Goal: Task Accomplishment & Management: Complete application form

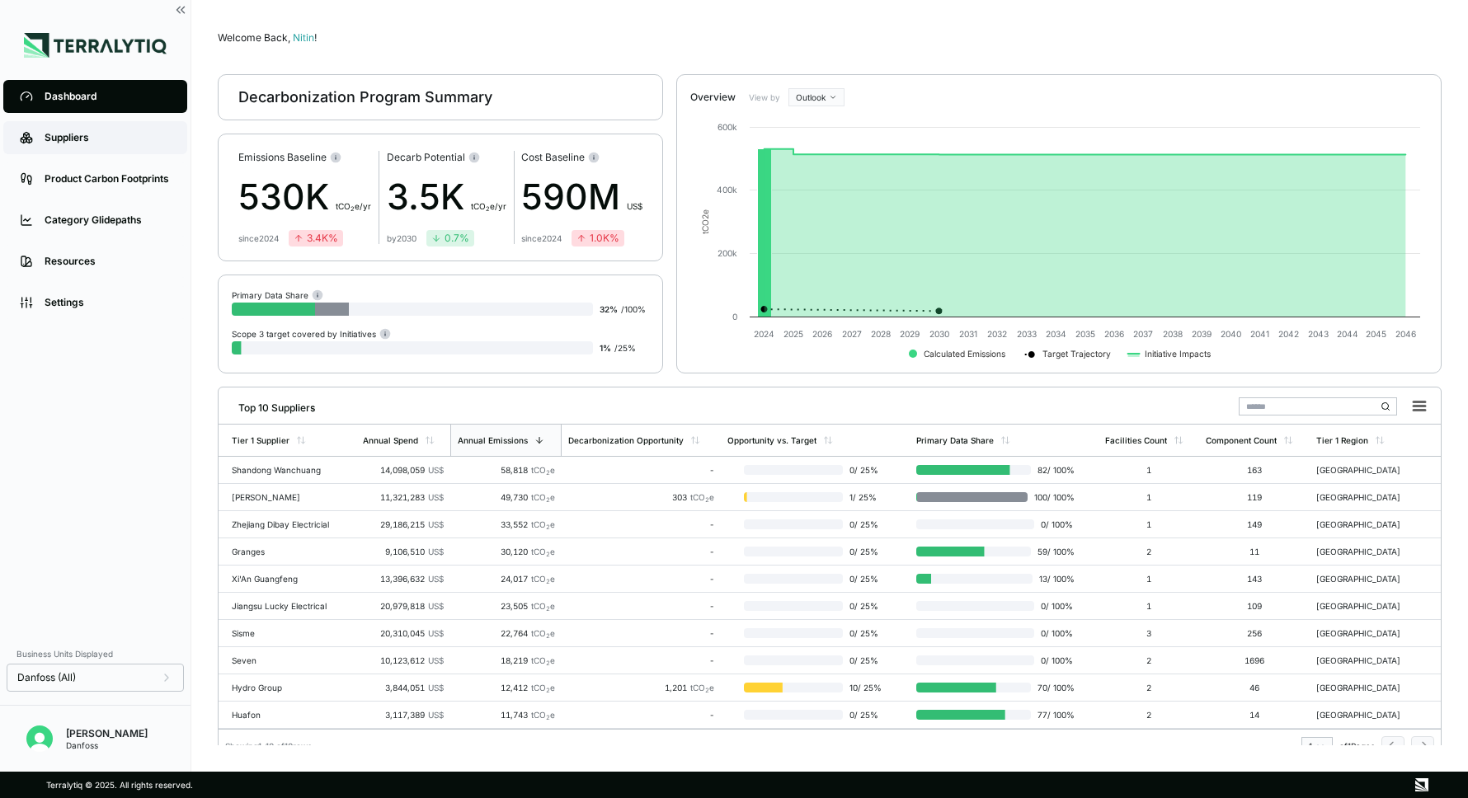
click at [70, 128] on link "Suppliers" at bounding box center [95, 137] width 184 height 33
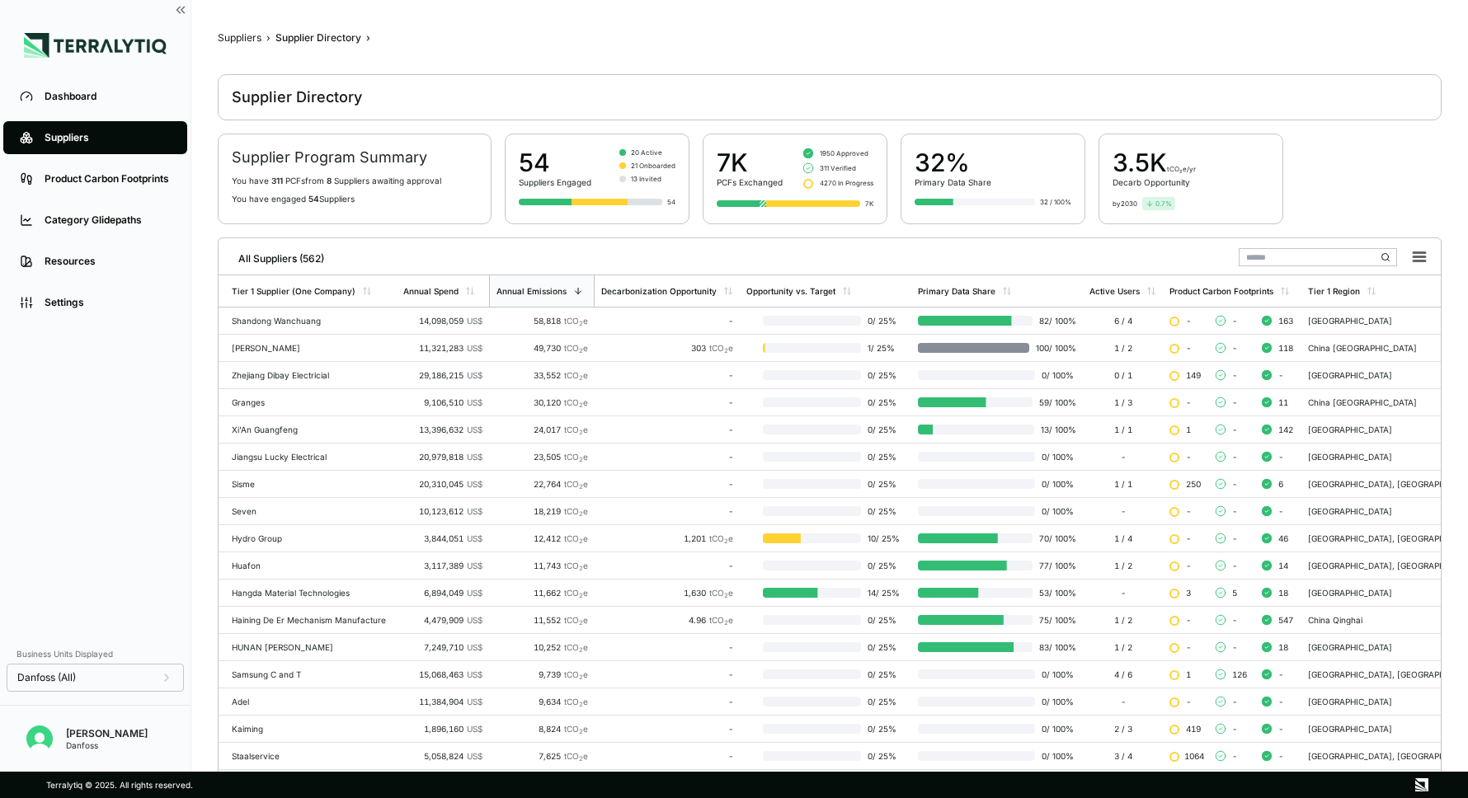
click at [1275, 254] on input "text" at bounding box center [1317, 257] width 158 height 18
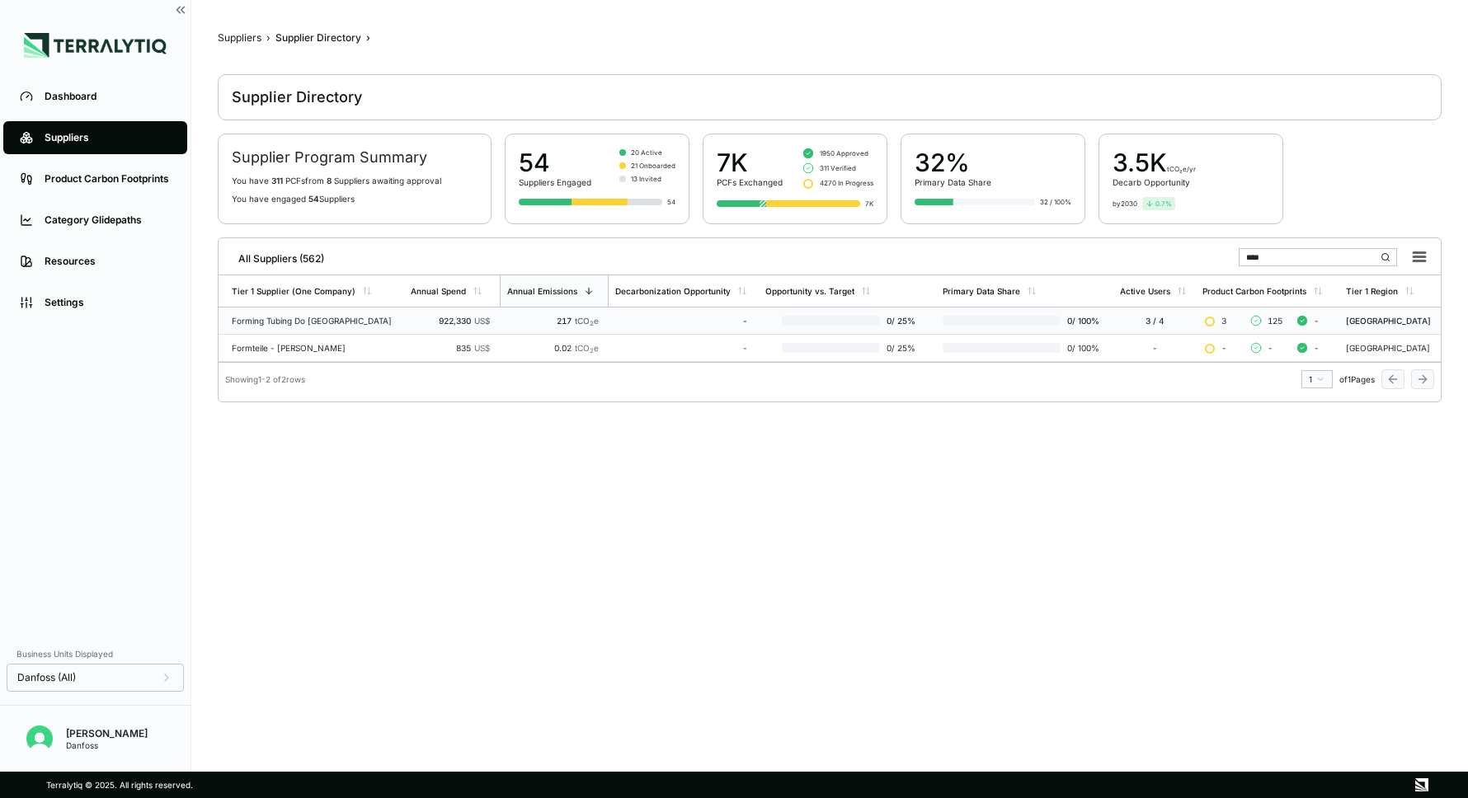
type input "****"
click at [308, 316] on div "Forming Tubing Do [GEOGRAPHIC_DATA]" at bounding box center [315, 321] width 166 height 10
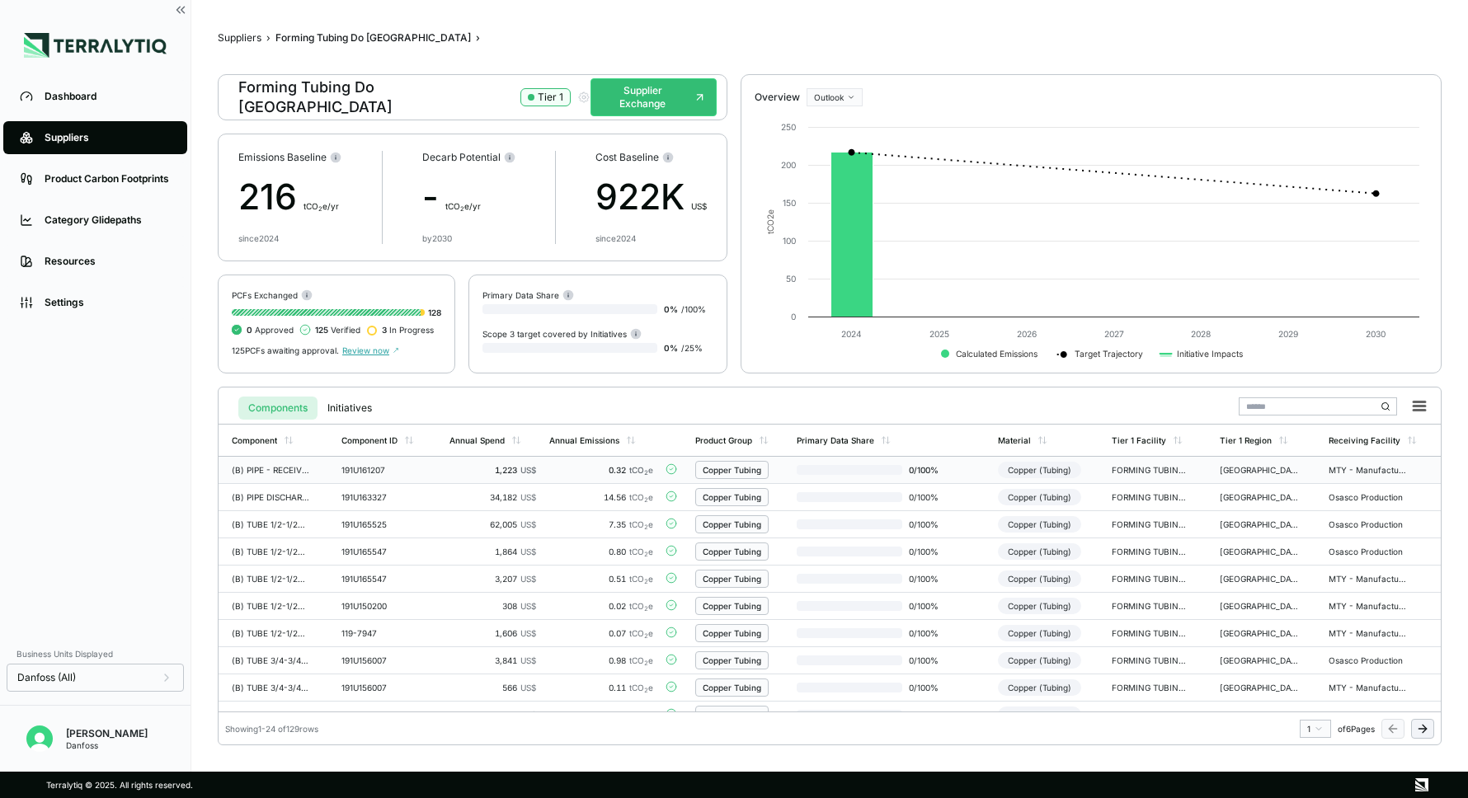
click at [642, 469] on span "tCO 2 e" at bounding box center [641, 470] width 24 height 10
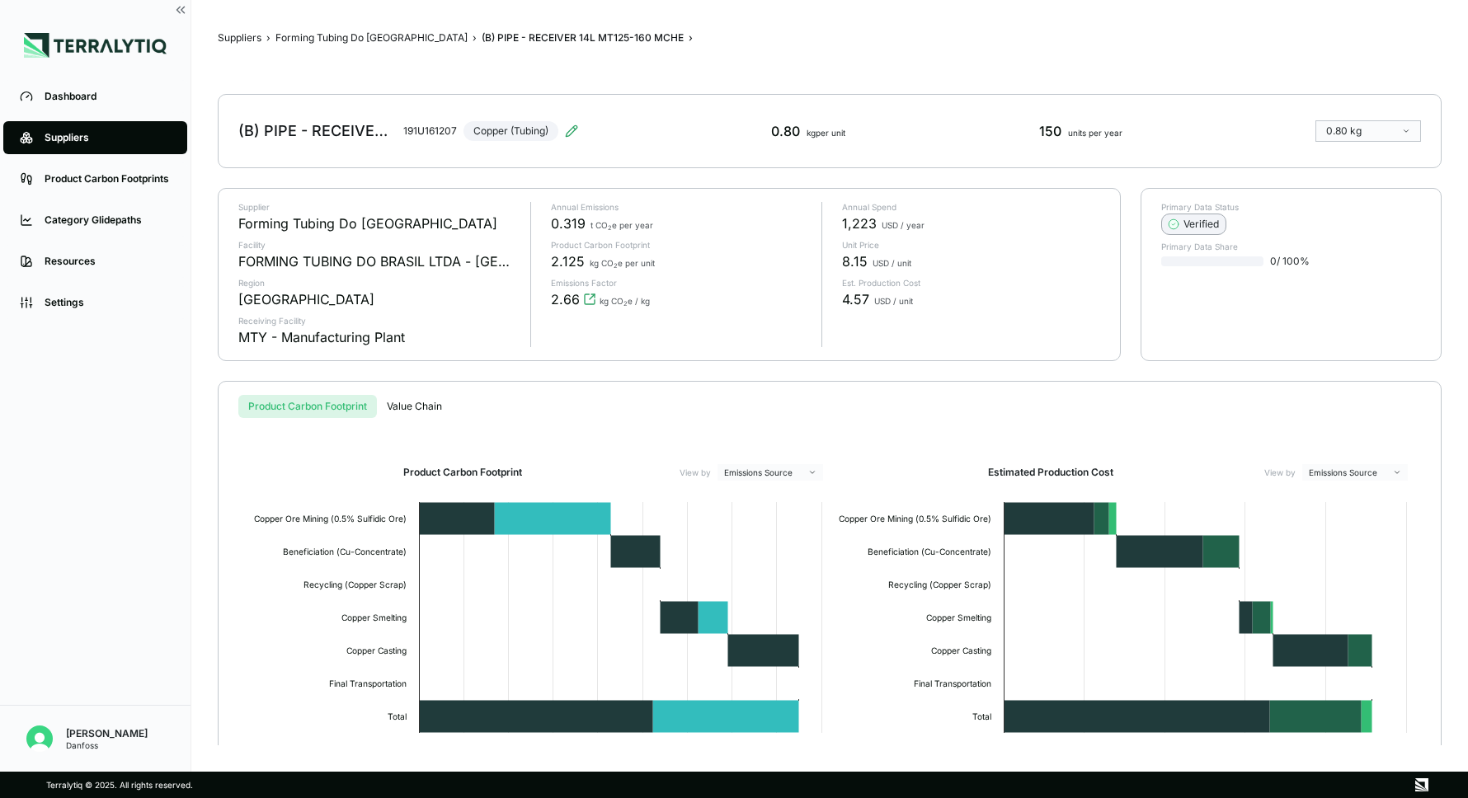
click at [1203, 218] on div "Verified" at bounding box center [1193, 224] width 50 height 13
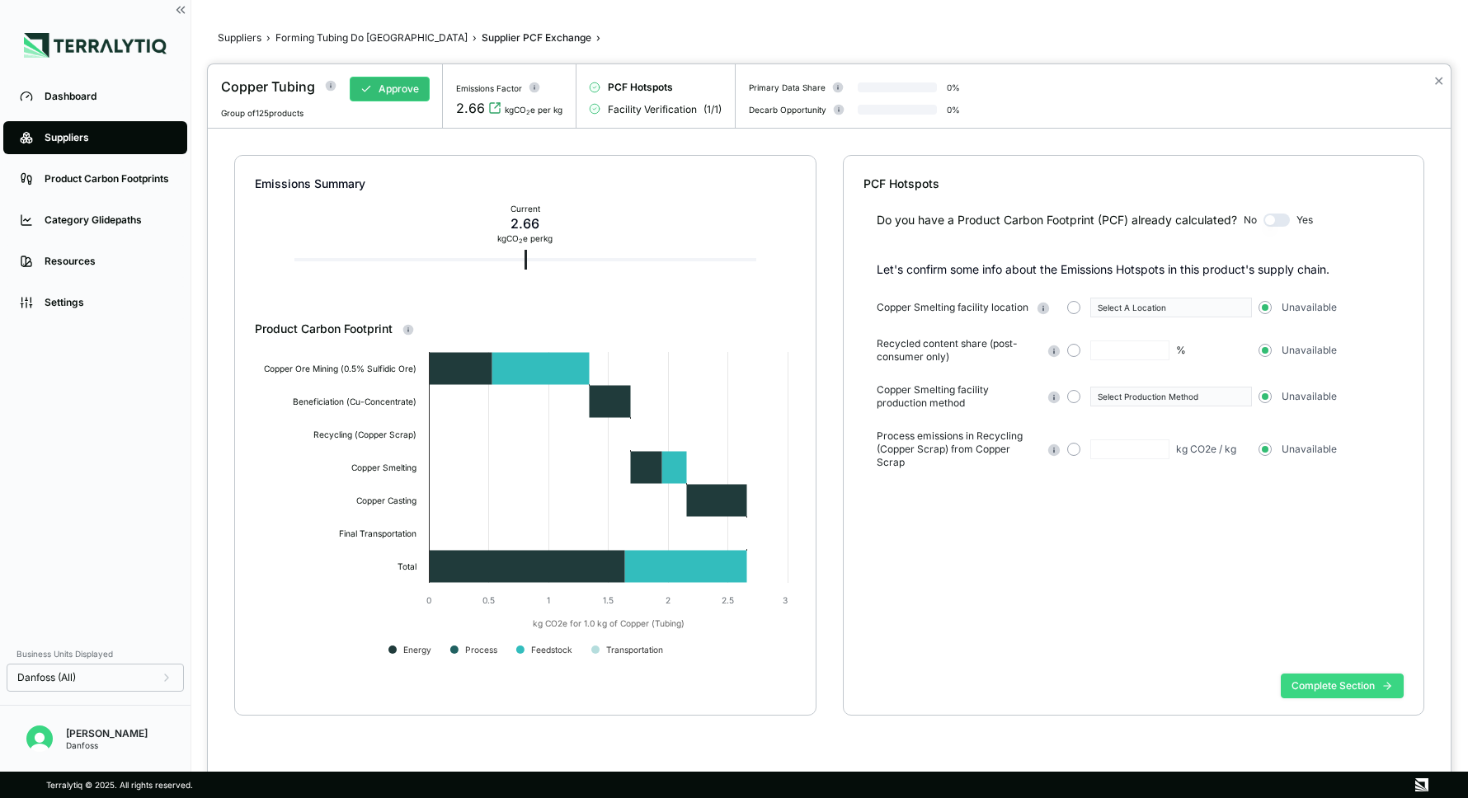
click at [1308, 686] on button "Complete Section" at bounding box center [1341, 686] width 123 height 25
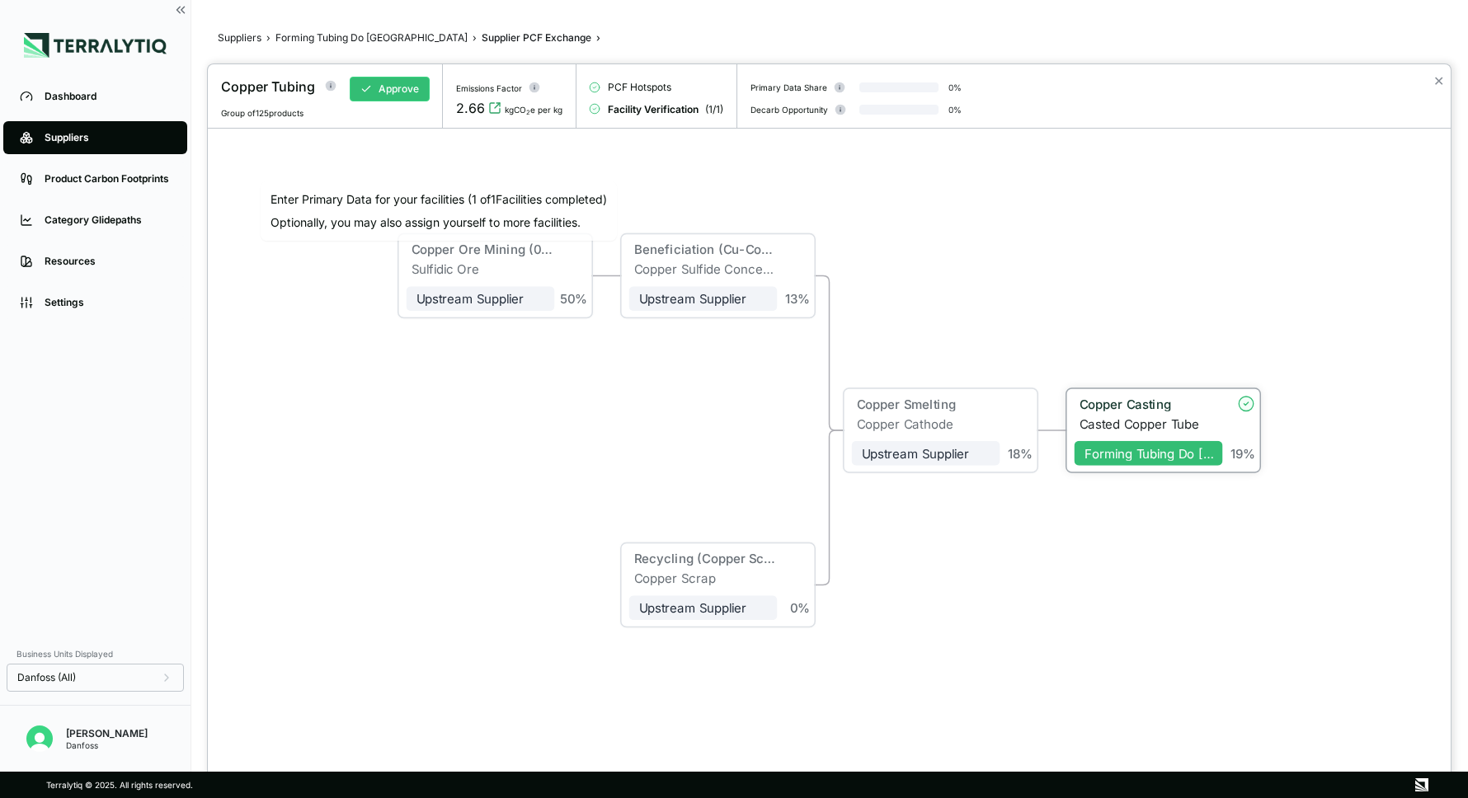
click at [1153, 407] on div "Copper Casting" at bounding box center [1146, 404] width 134 height 15
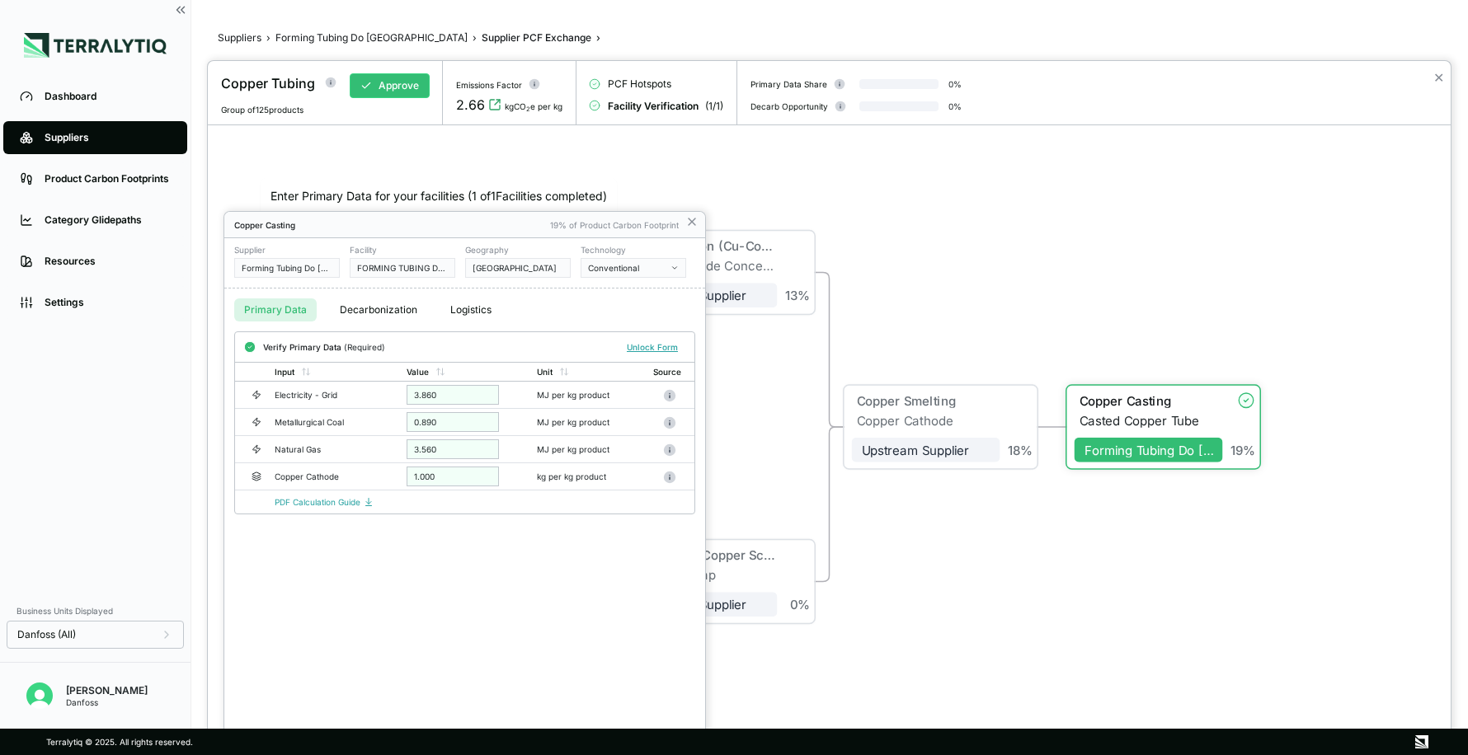
click at [394, 589] on div "Copper Casting 19% of Product Carbon Footprint Supplier Forming Tubing Do [GEOG…" at bounding box center [464, 483] width 481 height 543
click at [691, 226] on icon at bounding box center [691, 221] width 13 height 13
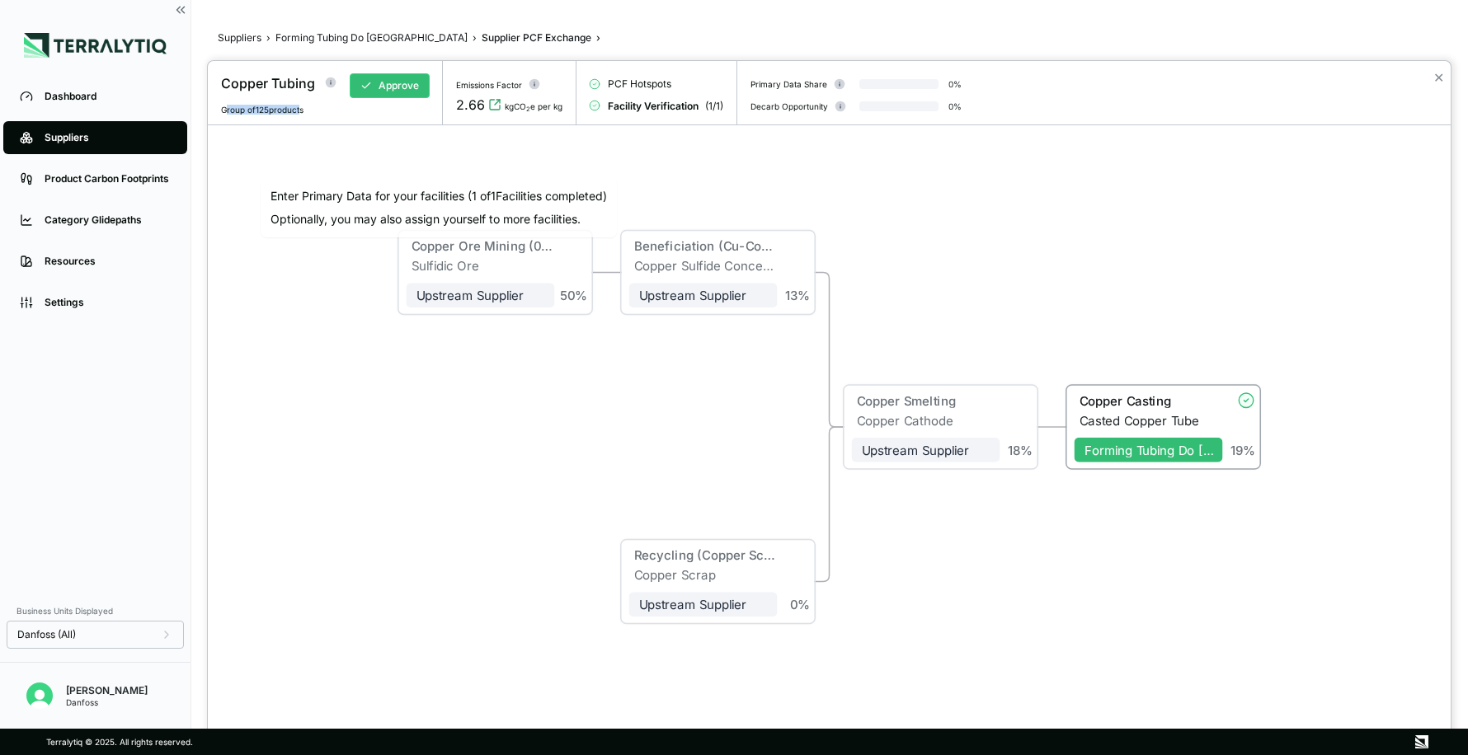
drag, startPoint x: 228, startPoint y: 108, endPoint x: 298, endPoint y: 107, distance: 70.9
click at [298, 107] on span "Group of 125 products" at bounding box center [262, 110] width 82 height 10
click at [1437, 77] on button "✕" at bounding box center [1438, 78] width 11 height 20
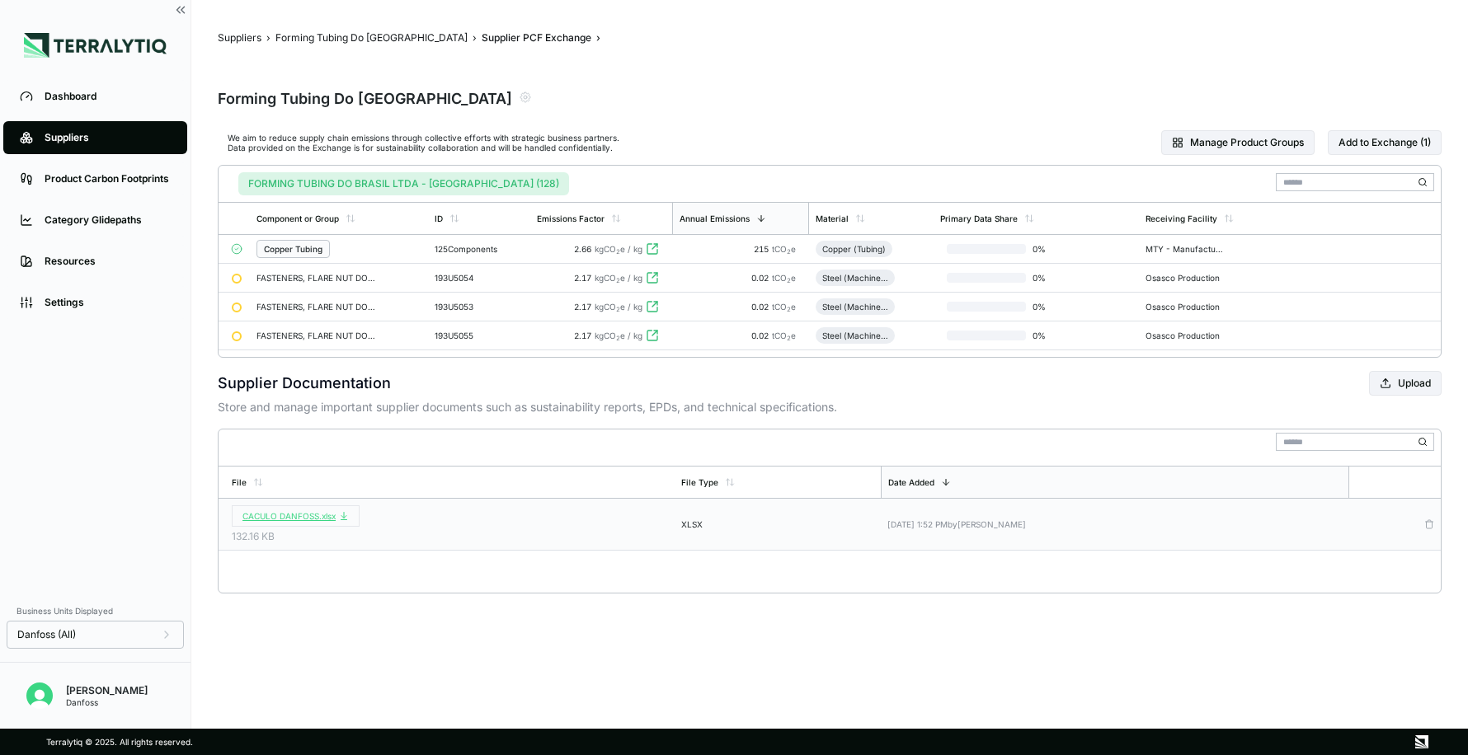
click at [279, 515] on span "CACULO DANFOSS.xlsx" at bounding box center [295, 516] width 106 height 10
click at [349, 246] on div "Copper Tubing" at bounding box center [338, 249] width 165 height 18
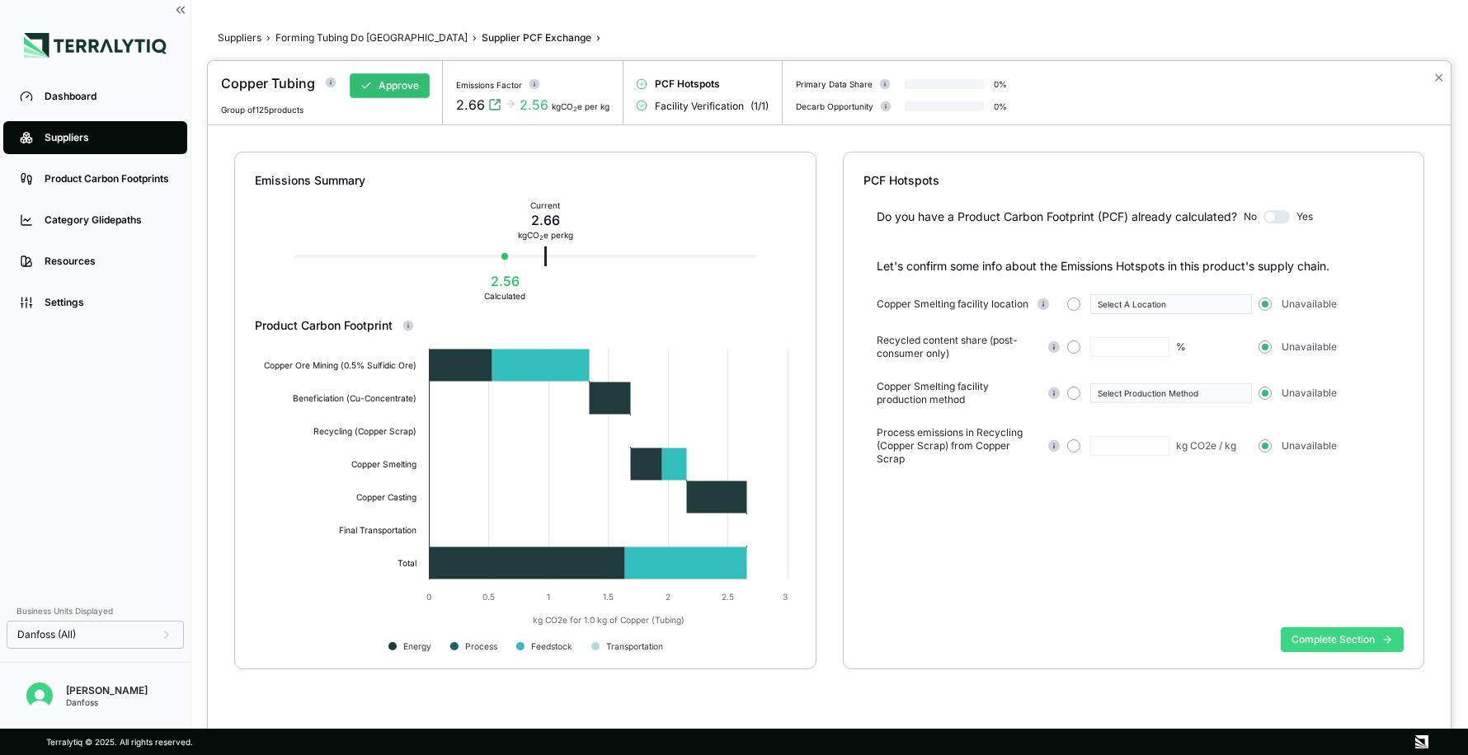
click at [1314, 640] on button "Complete Section" at bounding box center [1341, 639] width 123 height 25
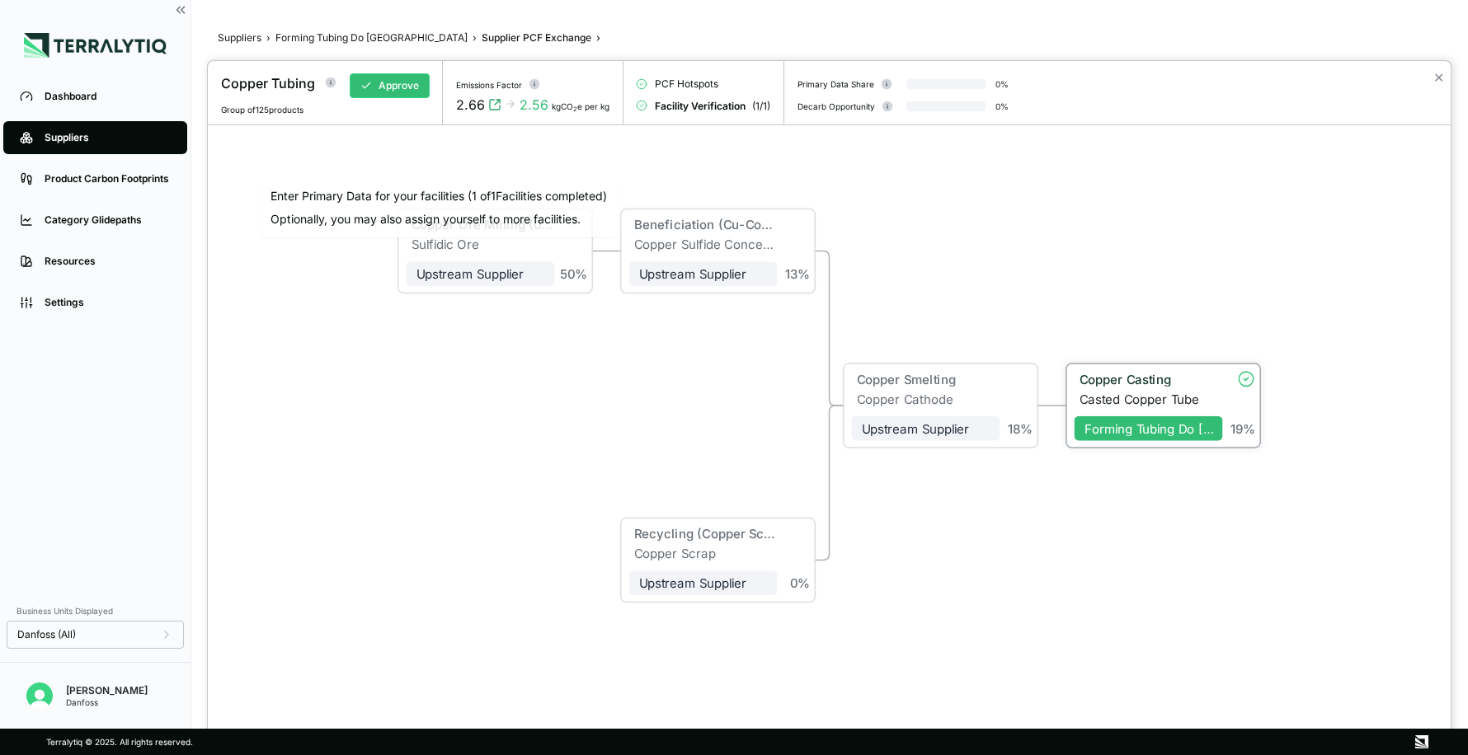
click at [1111, 390] on div "Copper Casting" at bounding box center [1143, 382] width 139 height 20
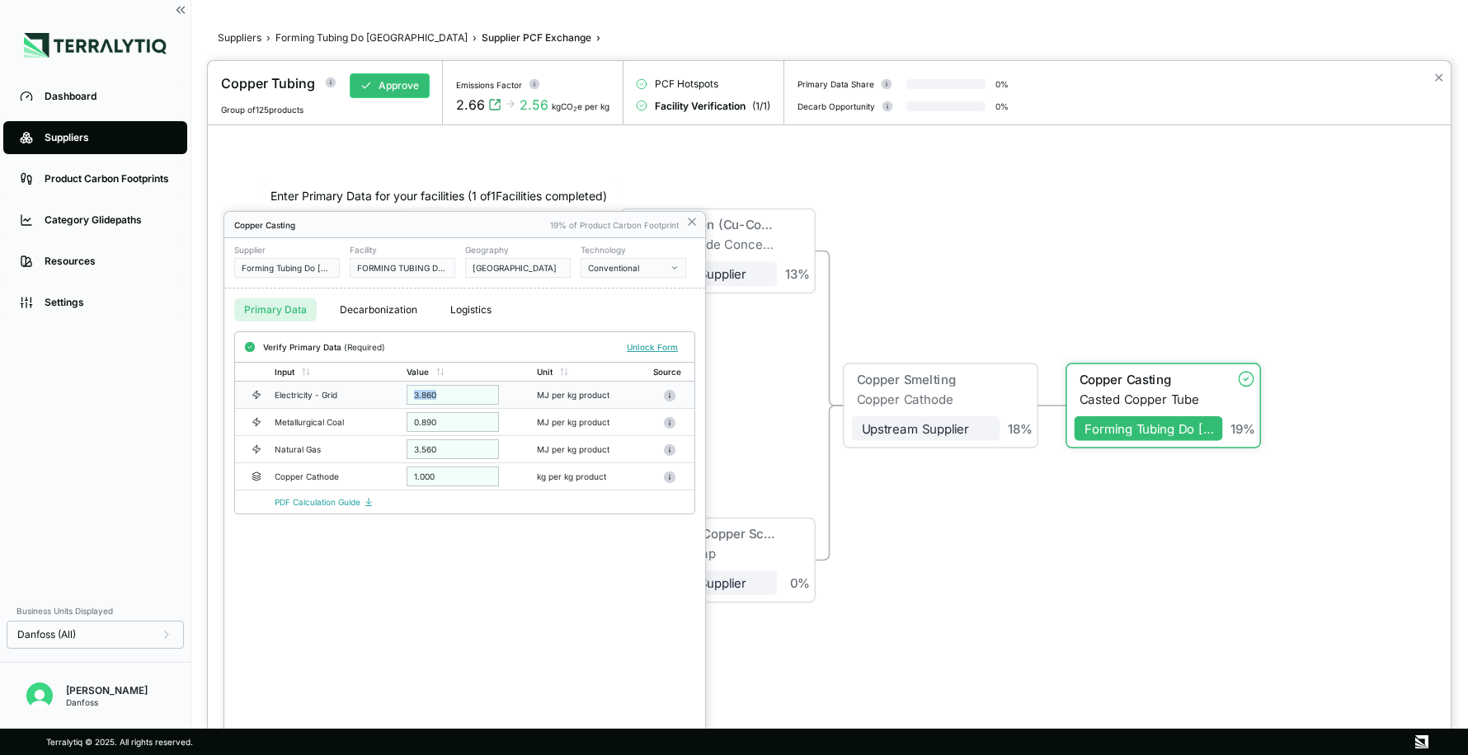
drag, startPoint x: 444, startPoint y: 395, endPoint x: 402, endPoint y: 393, distance: 42.1
click at [402, 393] on td "3.860" at bounding box center [465, 395] width 130 height 27
drag, startPoint x: 439, startPoint y: 422, endPoint x: 402, endPoint y: 422, distance: 37.1
click at [402, 422] on td "0.890" at bounding box center [465, 422] width 130 height 27
drag, startPoint x: 444, startPoint y: 452, endPoint x: 406, endPoint y: 453, distance: 38.0
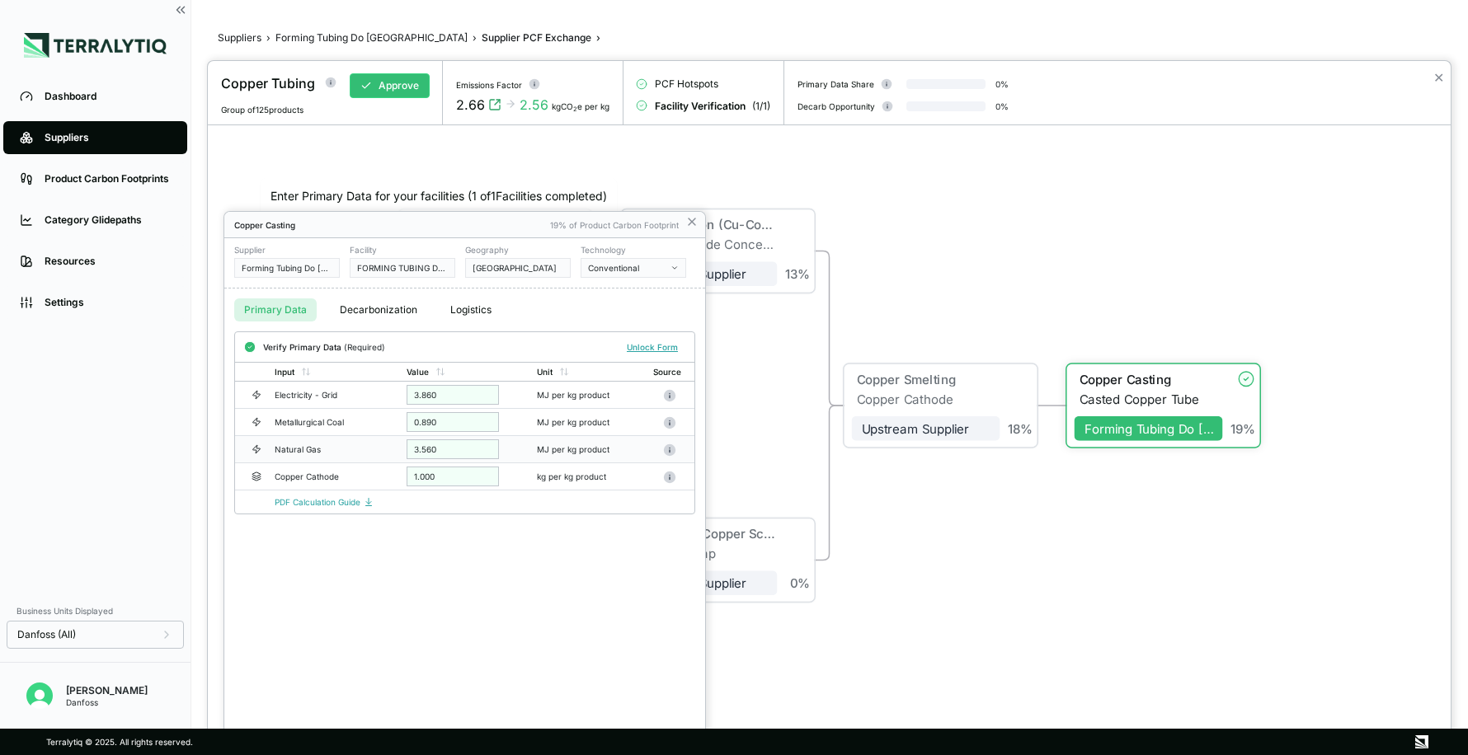
click at [406, 453] on div "3.560" at bounding box center [452, 449] width 92 height 20
click at [650, 351] on button "Unlock Form" at bounding box center [652, 347] width 64 height 16
drag, startPoint x: 457, startPoint y: 421, endPoint x: 397, endPoint y: 421, distance: 59.4
click at [397, 421] on tr "Metallurgical Coal ***** MJ per kg product" at bounding box center [464, 424] width 459 height 27
type input "*"
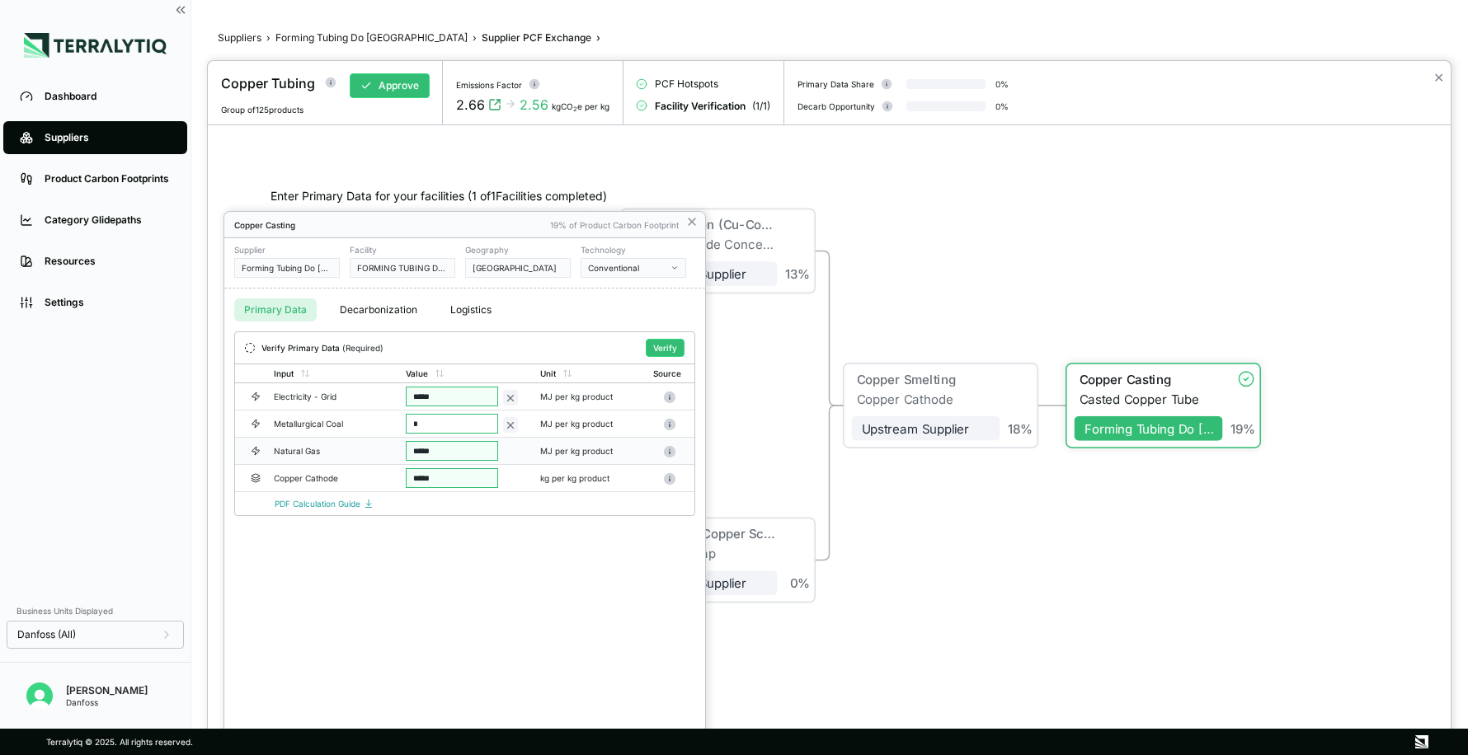
drag, startPoint x: 448, startPoint y: 449, endPoint x: 400, endPoint y: 449, distance: 47.8
type input "*"
click at [440, 564] on div "Copper Casting 19% of Product Carbon Footprint Supplier Forming Tubing Do [GEOG…" at bounding box center [464, 483] width 481 height 543
click at [658, 342] on button "Verify" at bounding box center [665, 348] width 39 height 18
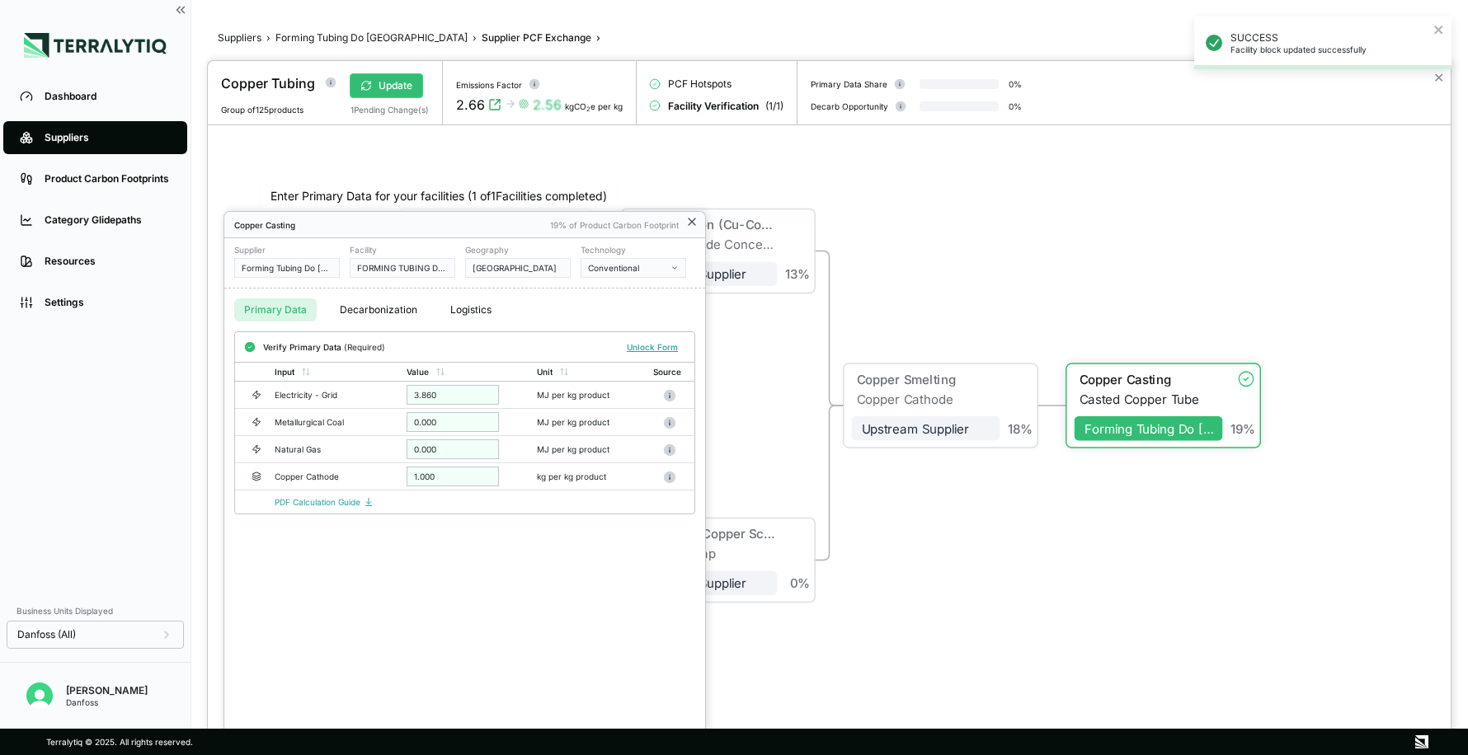
click at [687, 222] on icon at bounding box center [691, 221] width 13 height 13
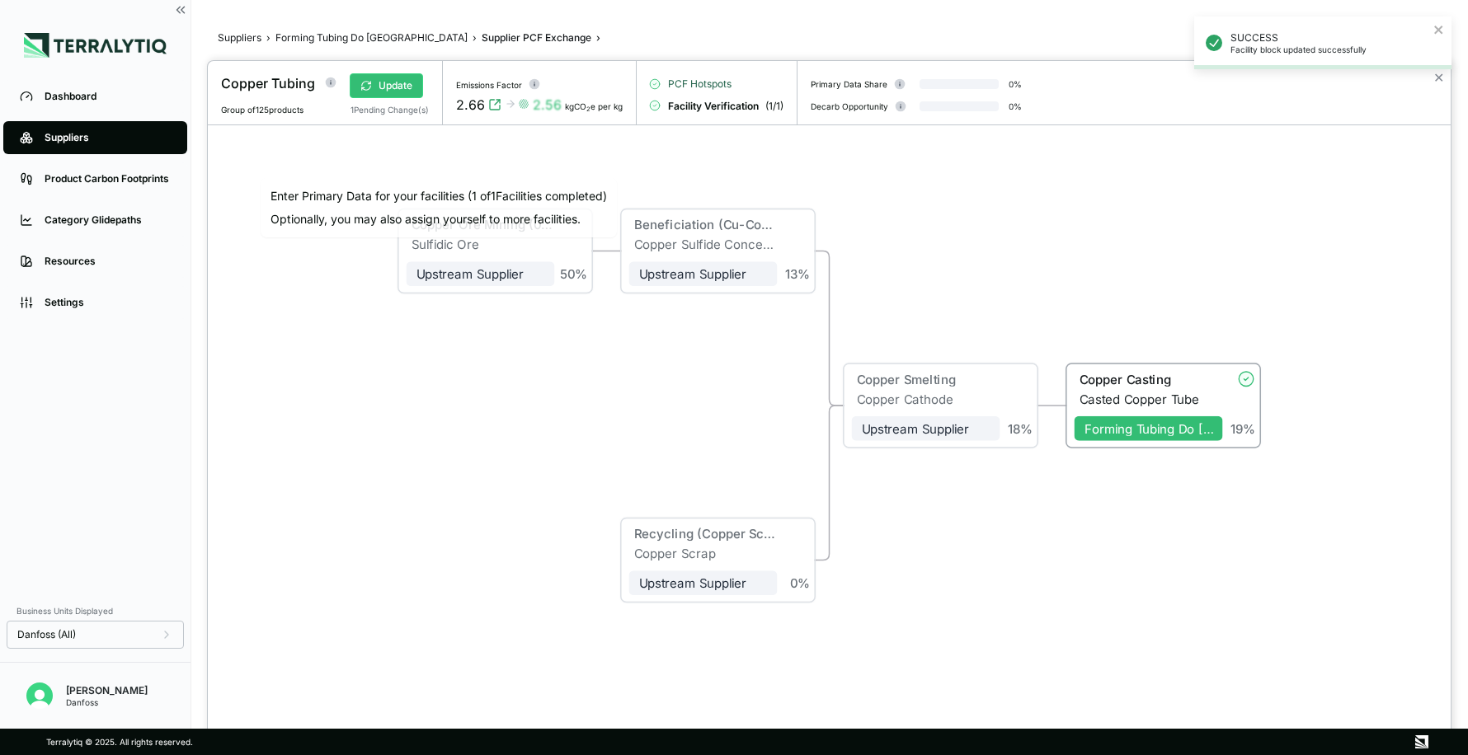
click at [702, 82] on span "PCF Hotspots" at bounding box center [699, 83] width 63 height 13
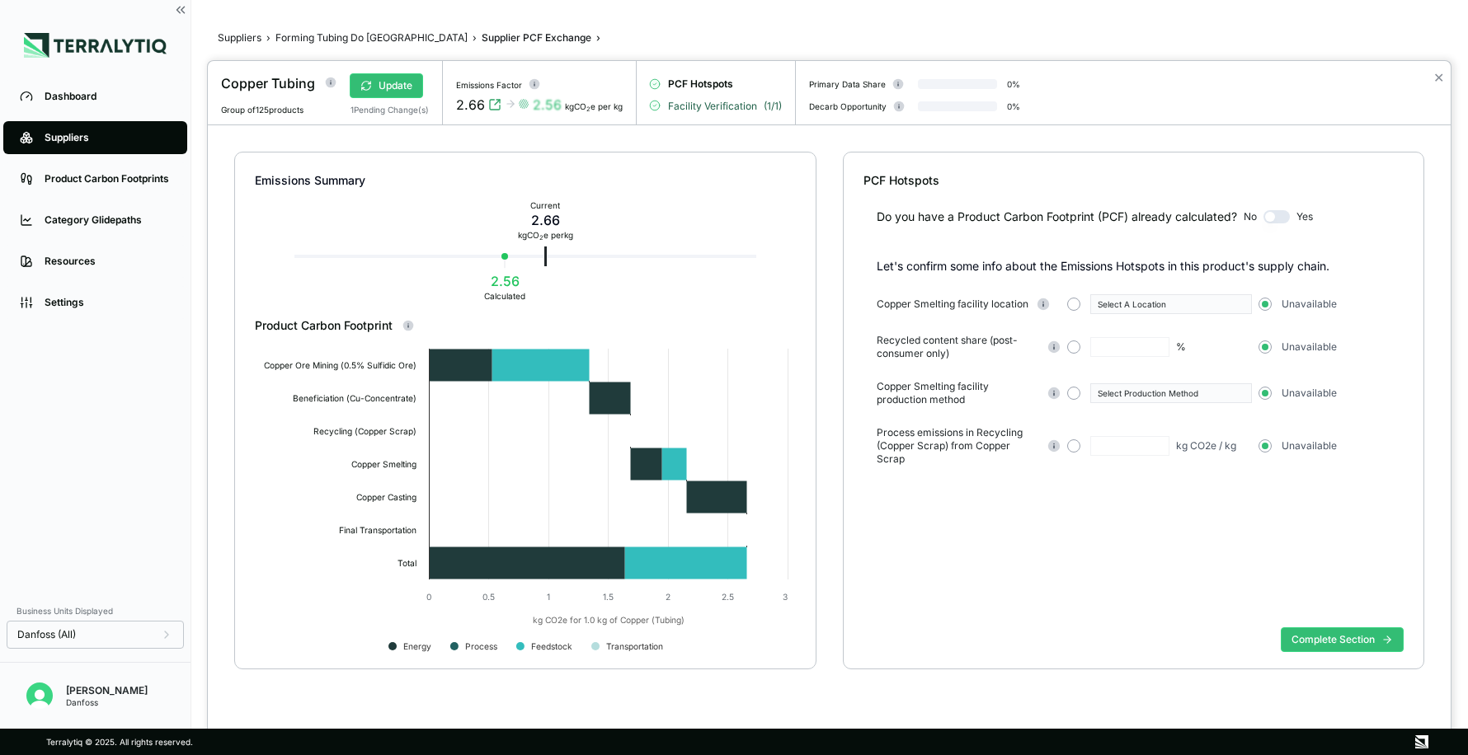
click at [684, 104] on span "Facility Verification" at bounding box center [712, 106] width 89 height 13
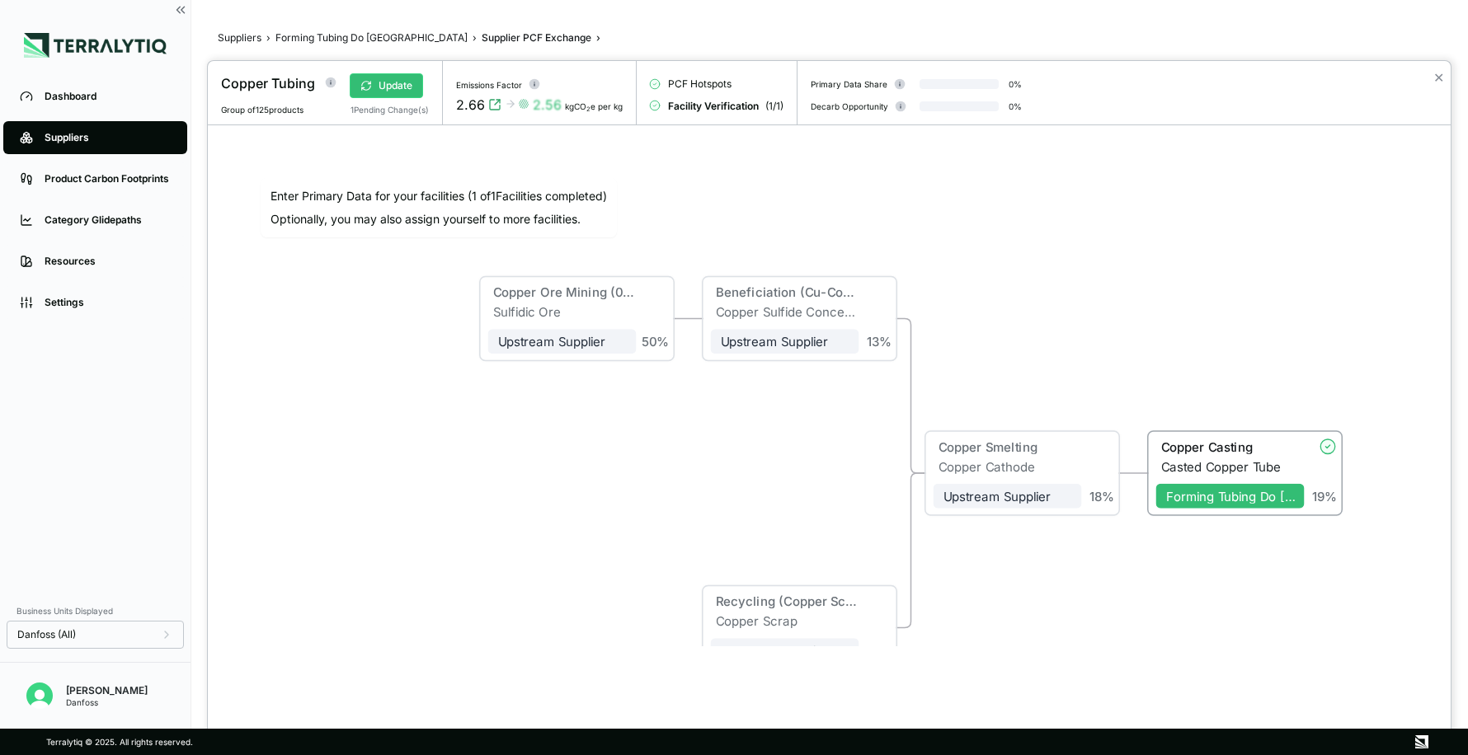
drag, startPoint x: 638, startPoint y: 356, endPoint x: 720, endPoint y: 424, distance: 106.0
click at [720, 424] on div "Copper Ore Mining (0.5% Sulfidic Ore) Sulfidic Ore Upstream Supplier + Assign t…" at bounding box center [828, 405] width 1163 height 481
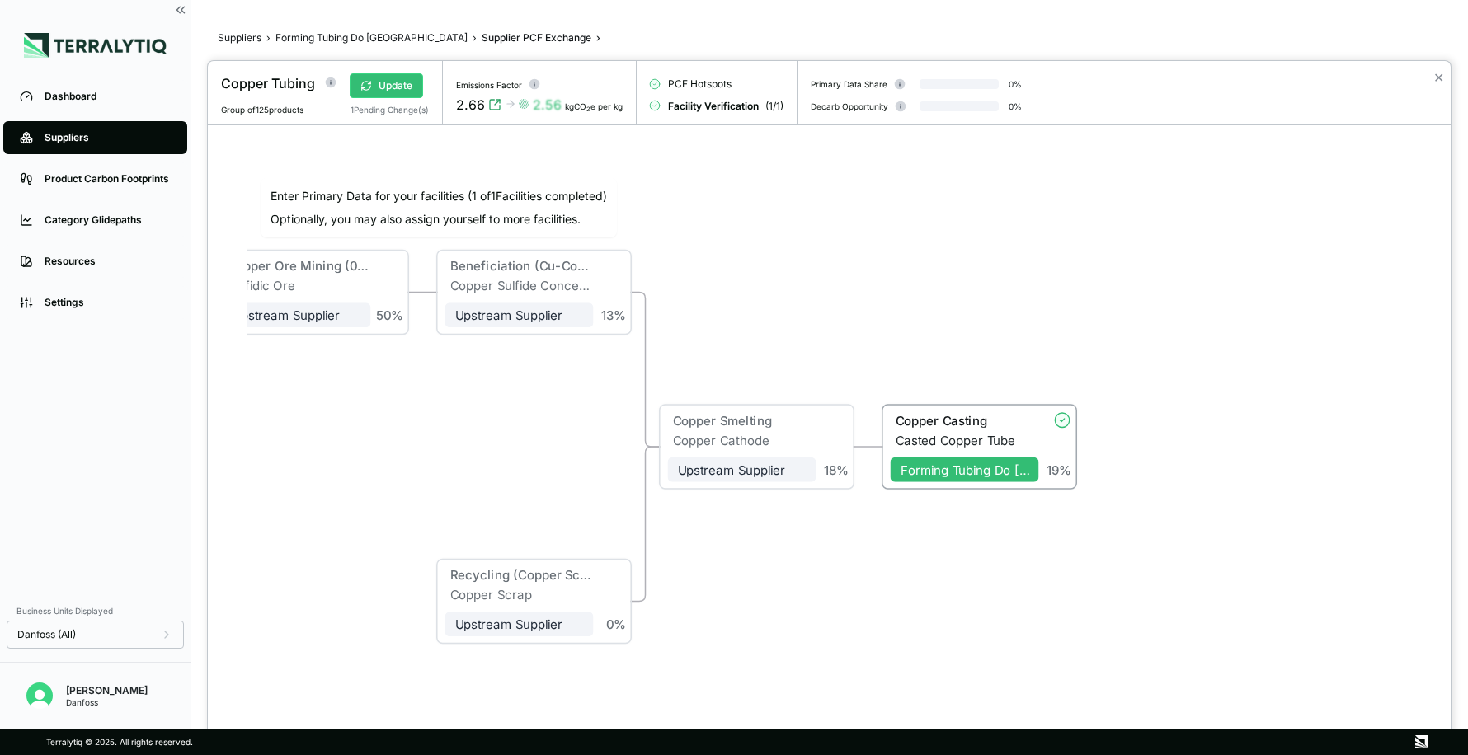
drag, startPoint x: 1158, startPoint y: 381, endPoint x: 894, endPoint y: 355, distance: 266.0
click at [894, 355] on div "Copper Ore Mining (0.5% Sulfidic Ore) Sulfidic Ore Upstream Supplier + Assign t…" at bounding box center [828, 405] width 1163 height 481
click at [931, 419] on div "Copper Casting" at bounding box center [963, 420] width 134 height 15
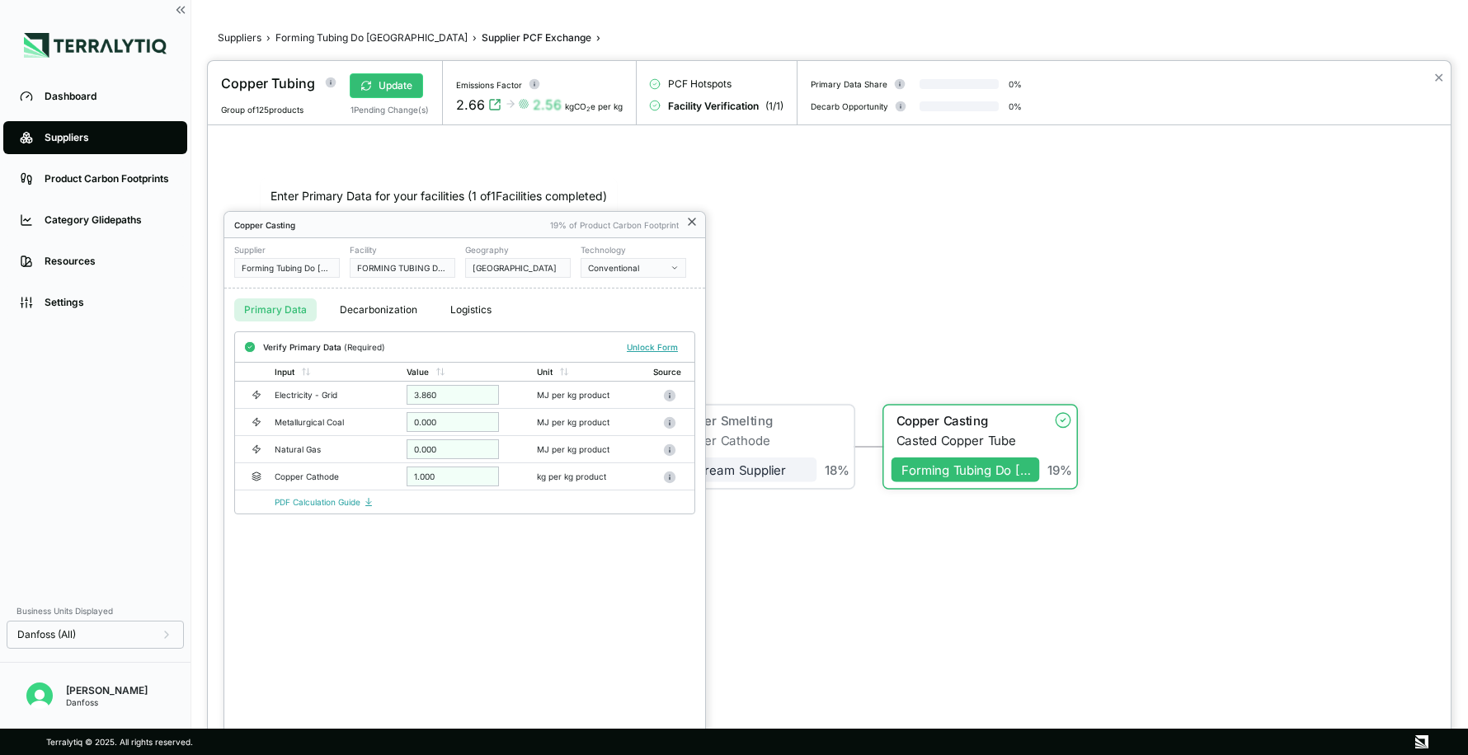
click at [691, 218] on icon at bounding box center [691, 221] width 13 height 13
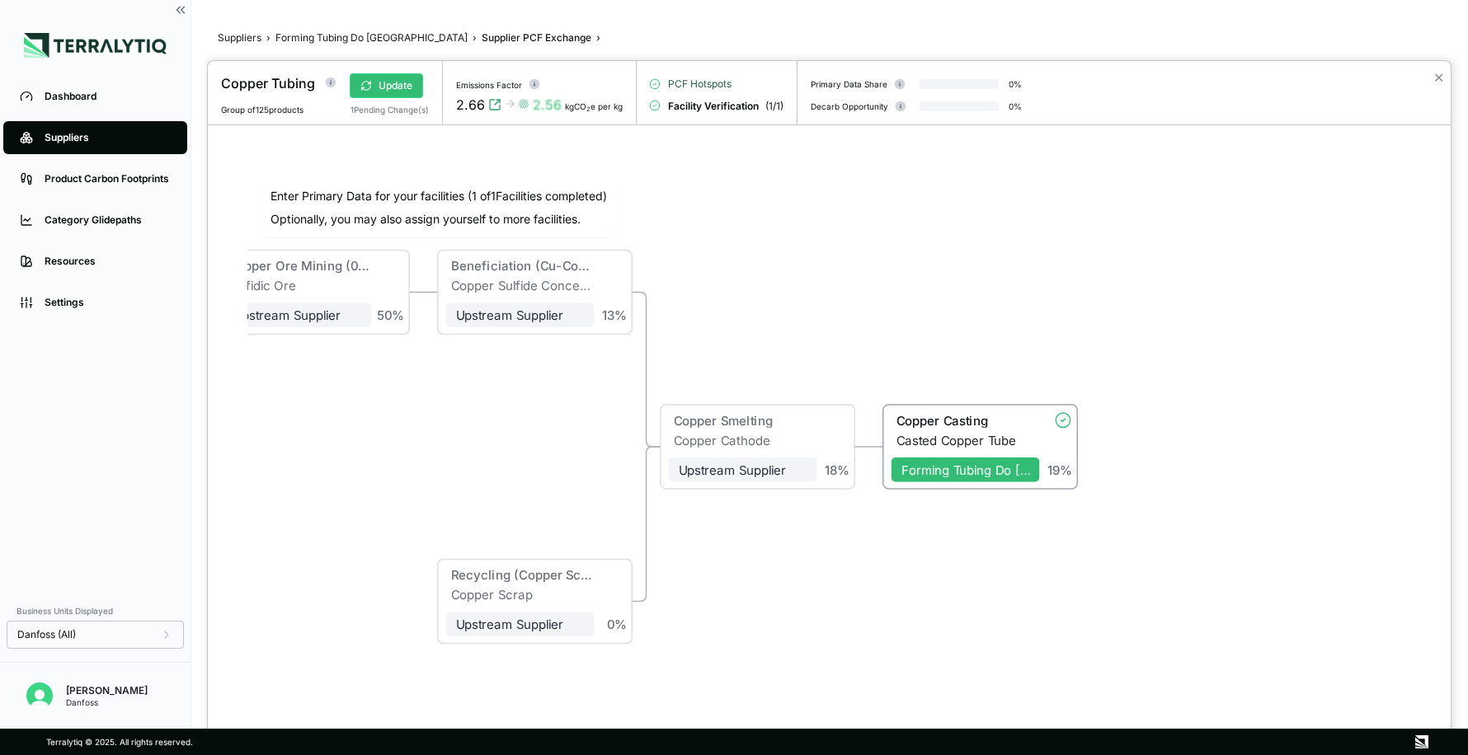
click at [680, 81] on span "PCF Hotspots" at bounding box center [699, 83] width 63 height 13
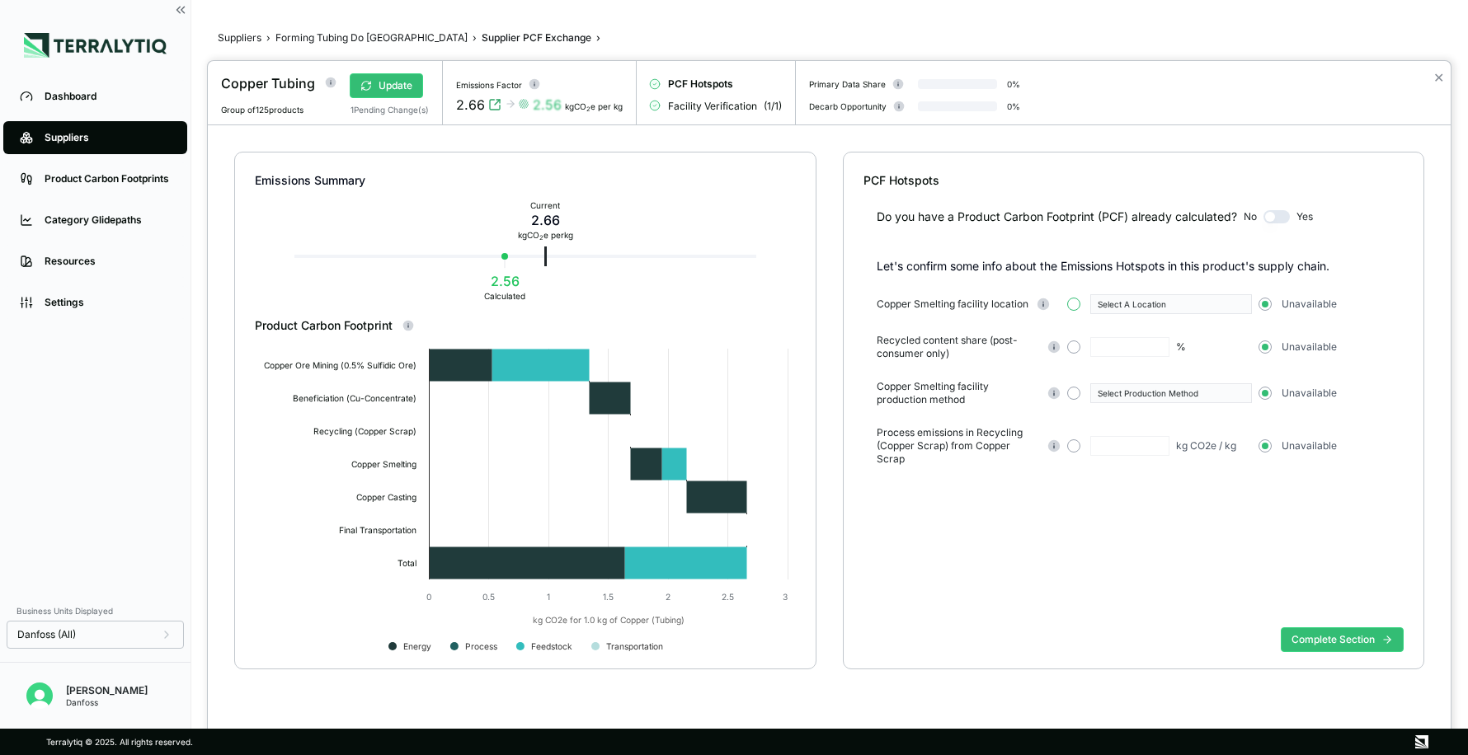
click at [1072, 303] on button "button" at bounding box center [1073, 304] width 13 height 13
click at [1131, 304] on div "Select A Location" at bounding box center [1164, 304] width 135 height 10
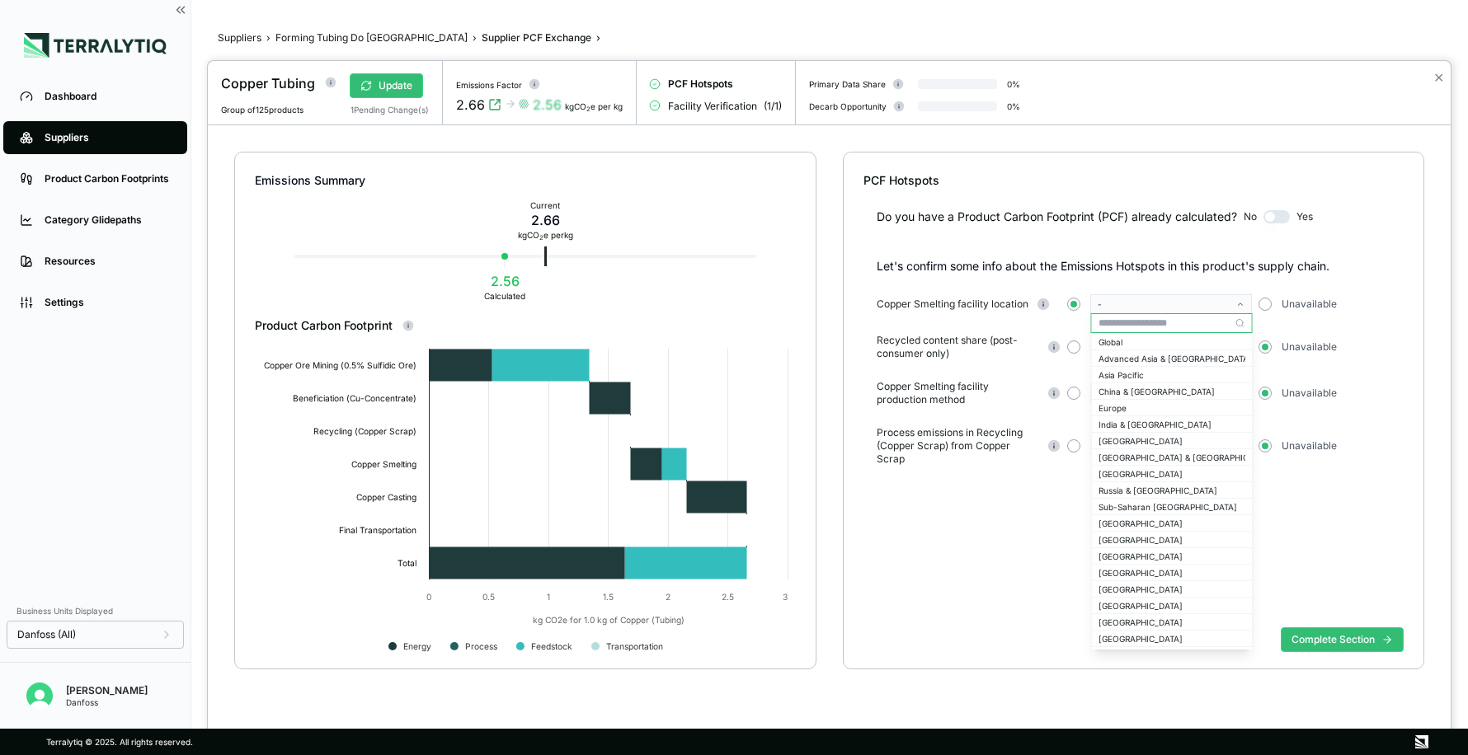
click at [1123, 324] on input "text" at bounding box center [1172, 323] width 160 height 20
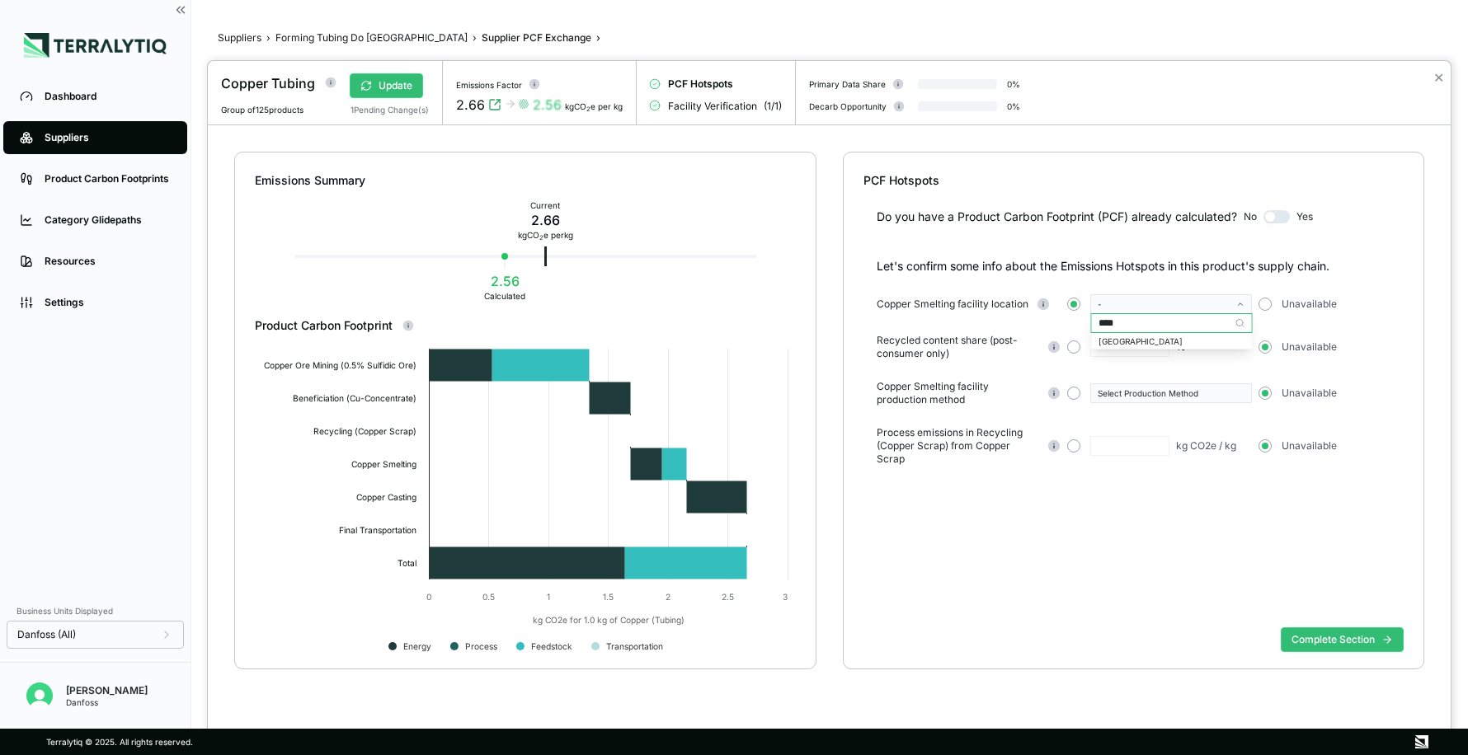
type input "*****"
click at [1128, 344] on div "[GEOGRAPHIC_DATA]" at bounding box center [1171, 341] width 147 height 10
click at [1308, 641] on button "Complete Section" at bounding box center [1341, 639] width 123 height 25
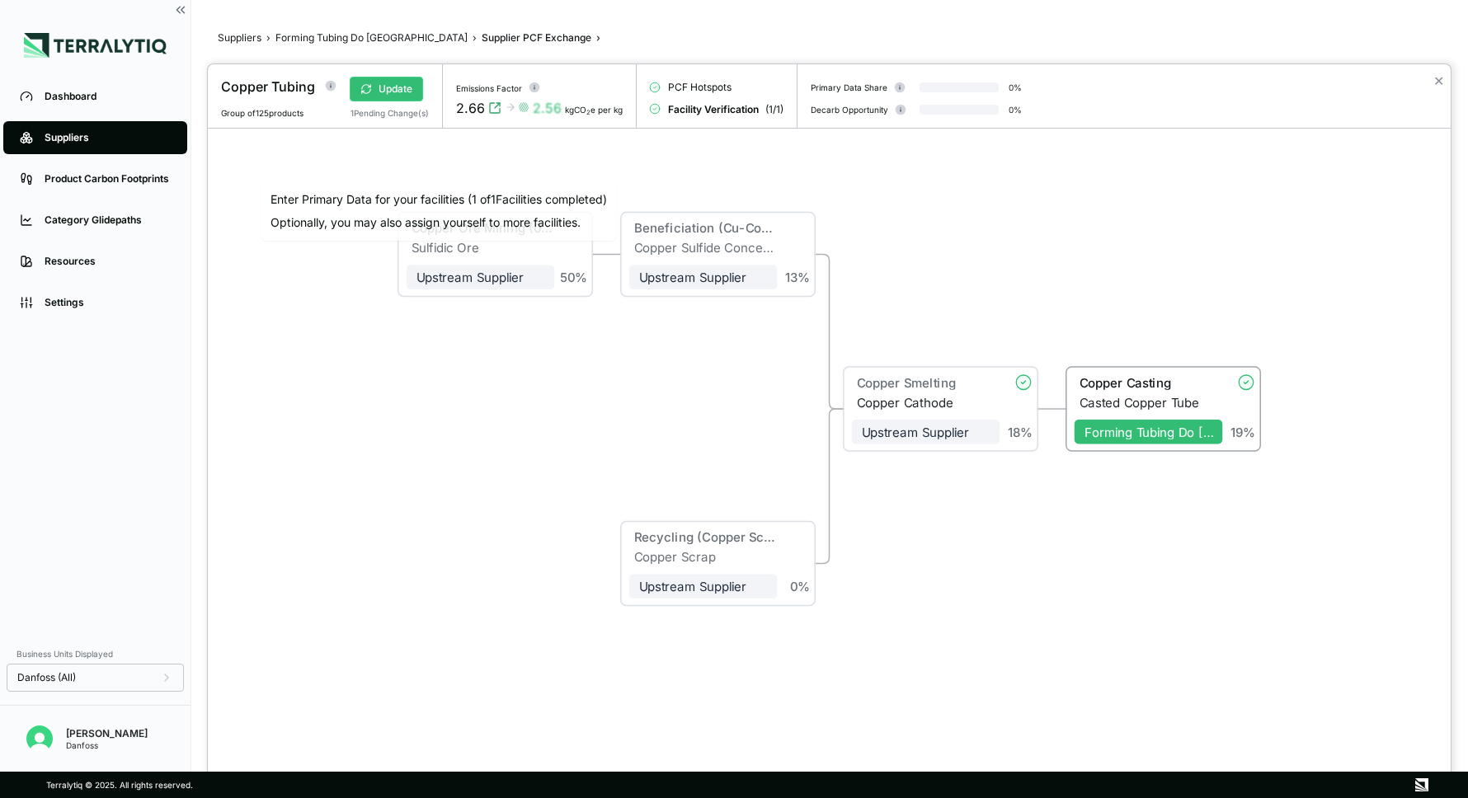
click at [102, 142] on div at bounding box center [734, 399] width 1468 height 798
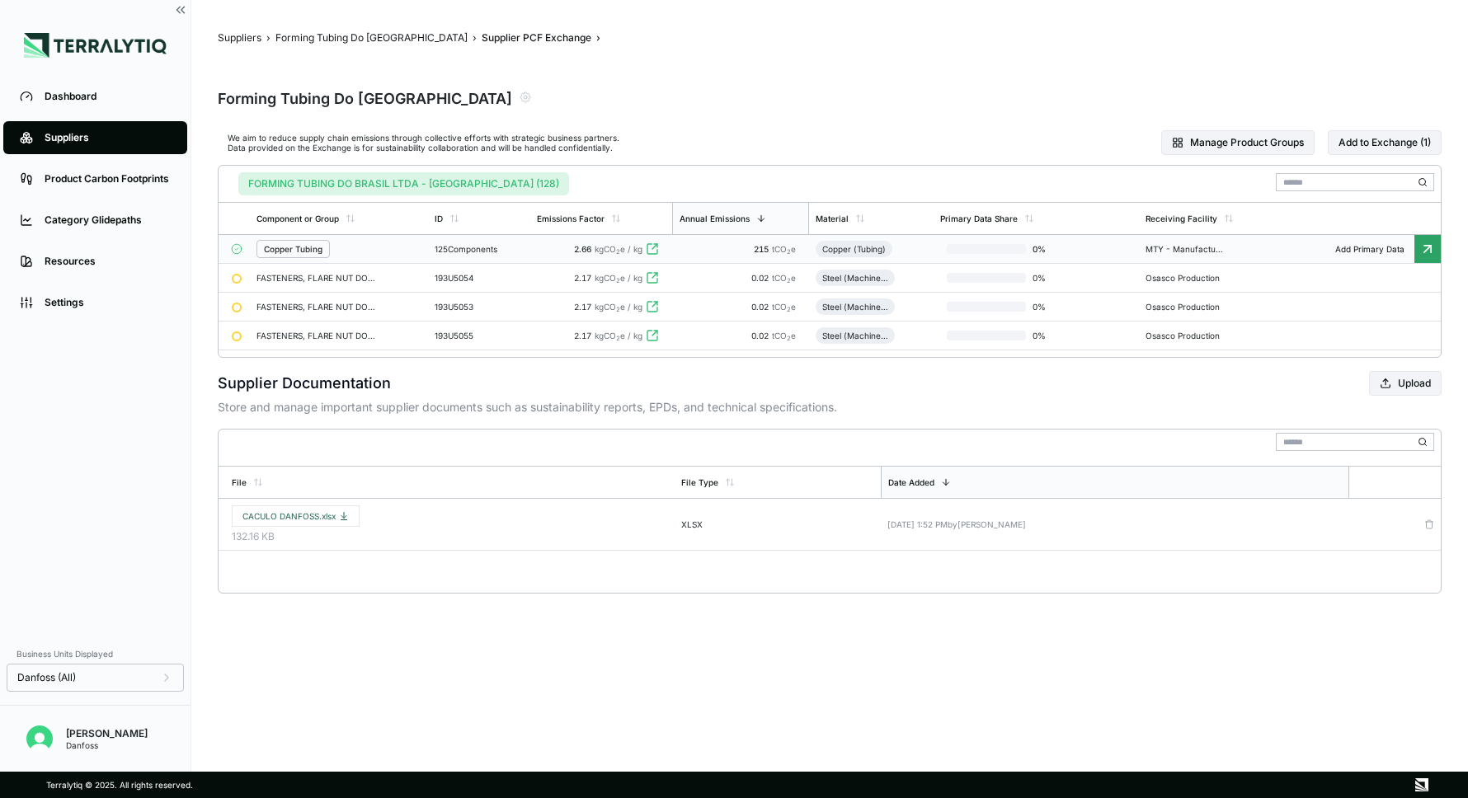
click at [69, 139] on div "Suppliers" at bounding box center [108, 137] width 126 height 13
click at [96, 105] on link "Dashboard" at bounding box center [95, 96] width 184 height 33
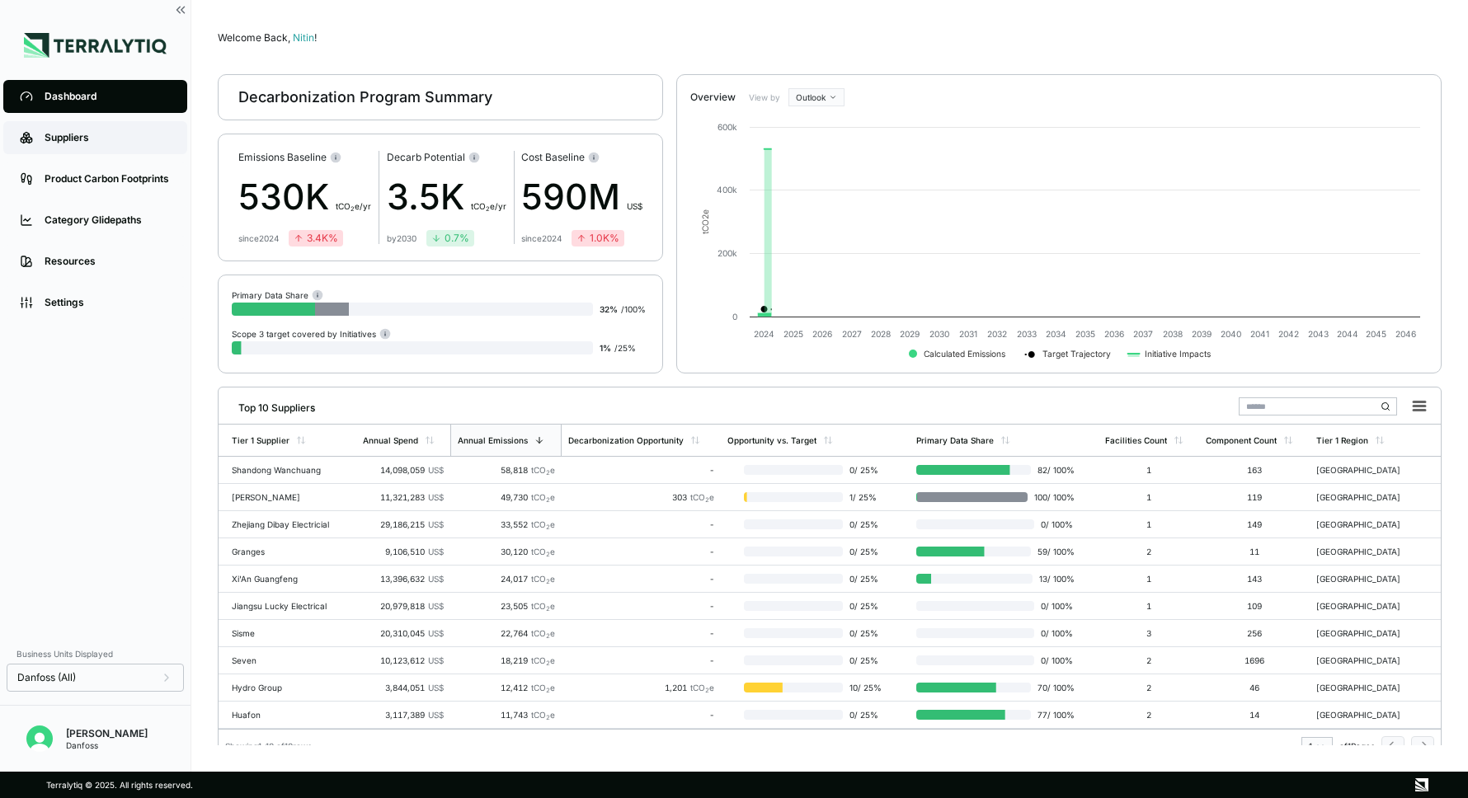
click at [123, 148] on link "Suppliers" at bounding box center [95, 137] width 184 height 33
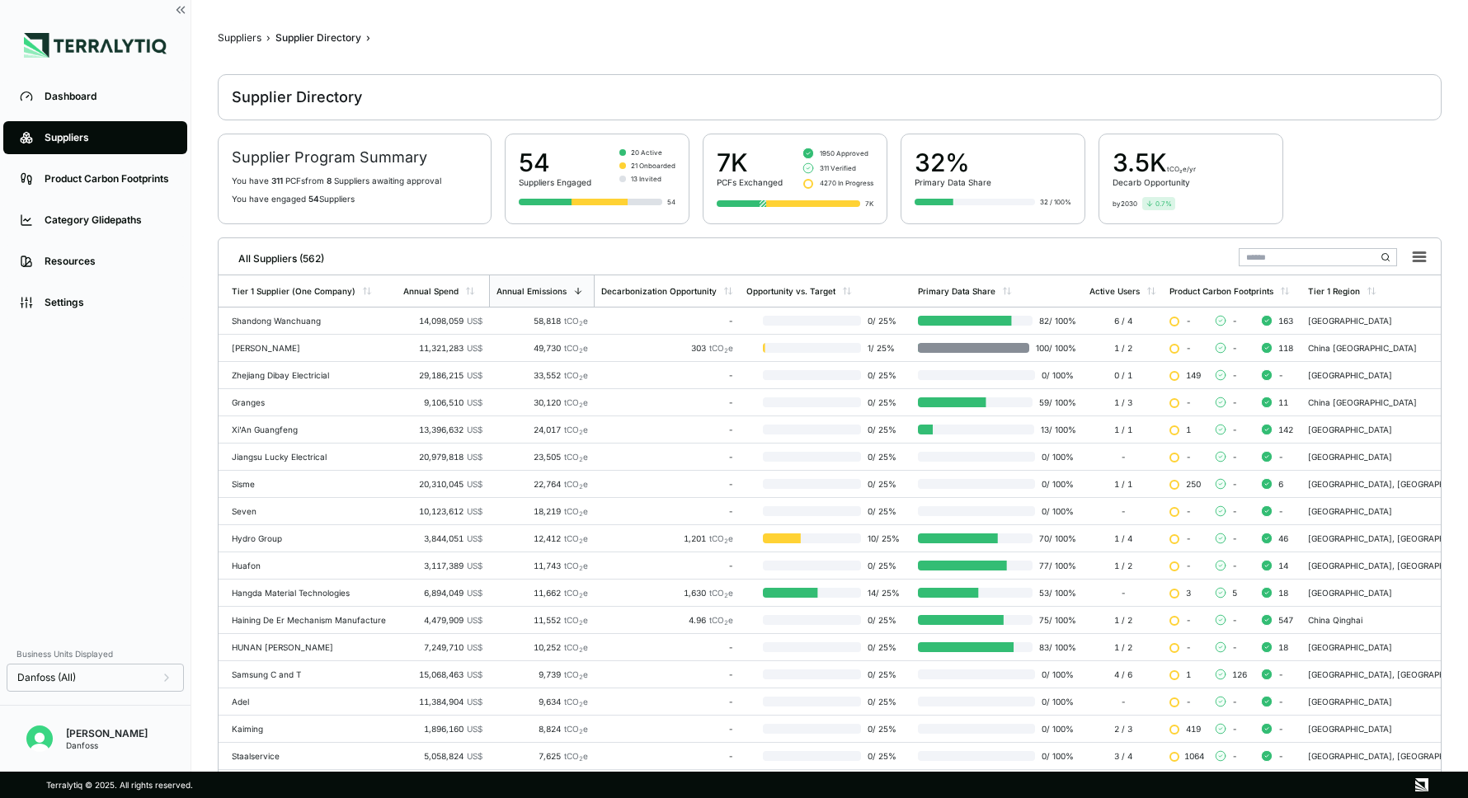
click at [1267, 260] on input "text" at bounding box center [1317, 257] width 158 height 18
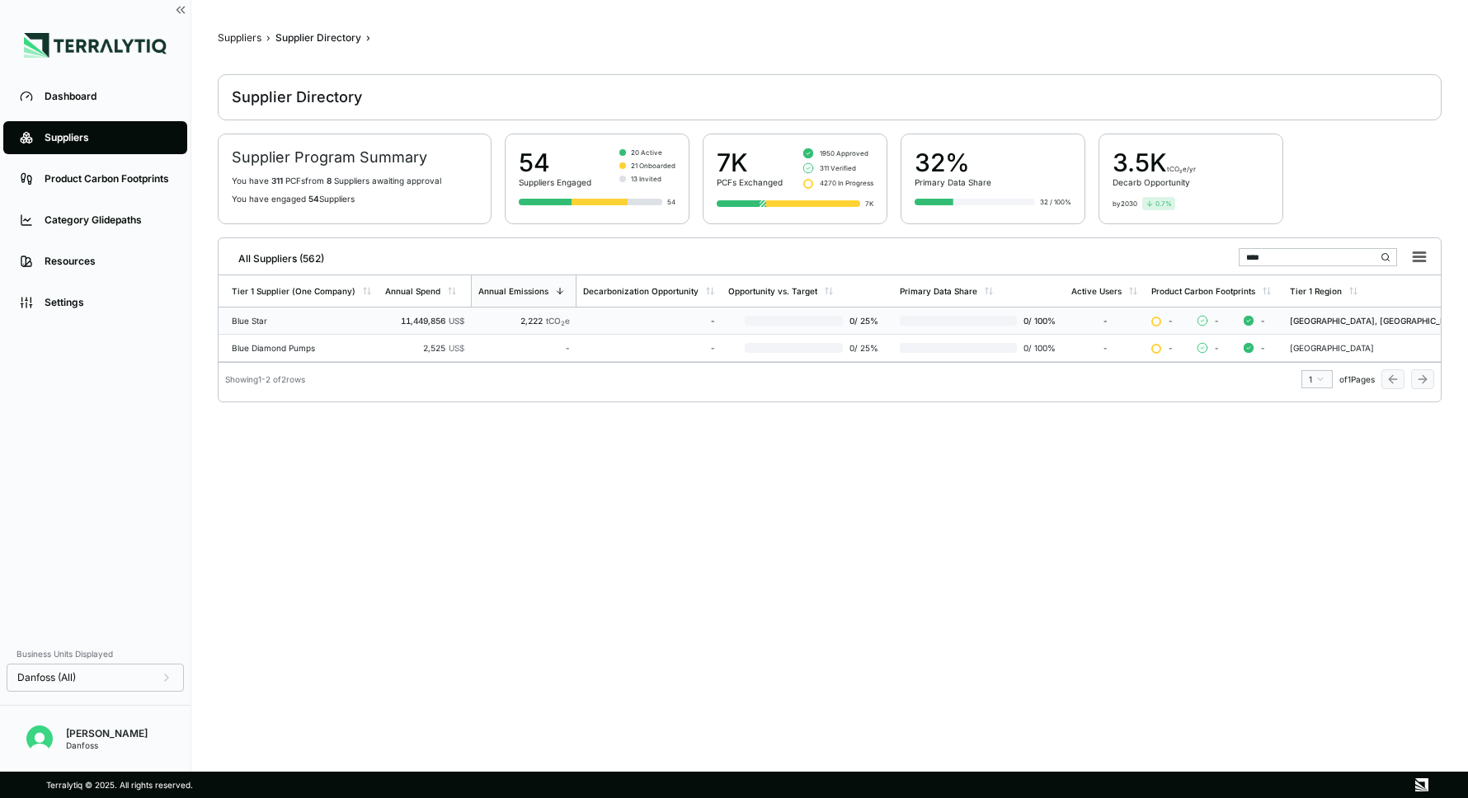
type input "****"
click at [292, 320] on div "Blue Star" at bounding box center [302, 321] width 140 height 10
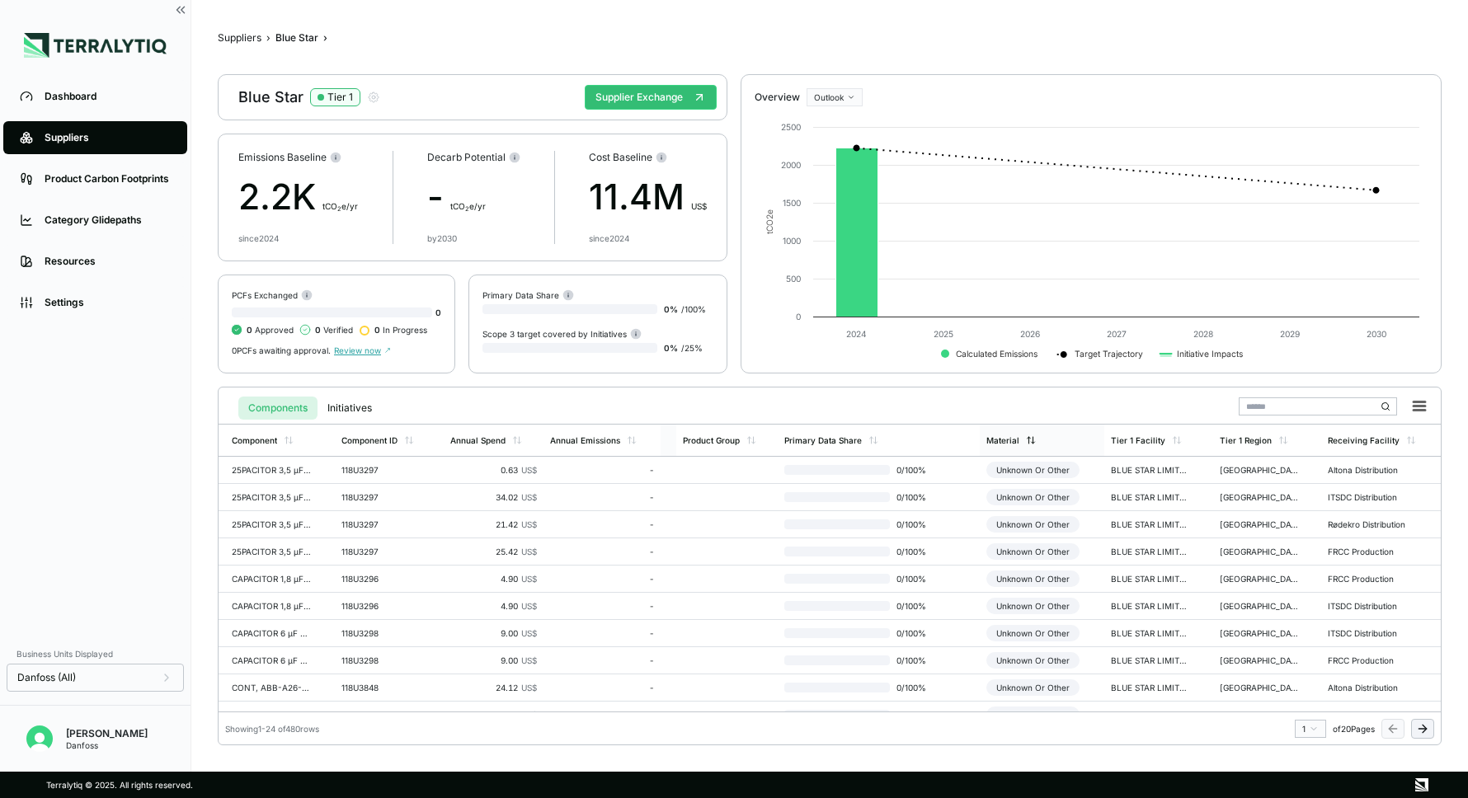
click at [1024, 444] on div "Material" at bounding box center [1010, 440] width 49 height 10
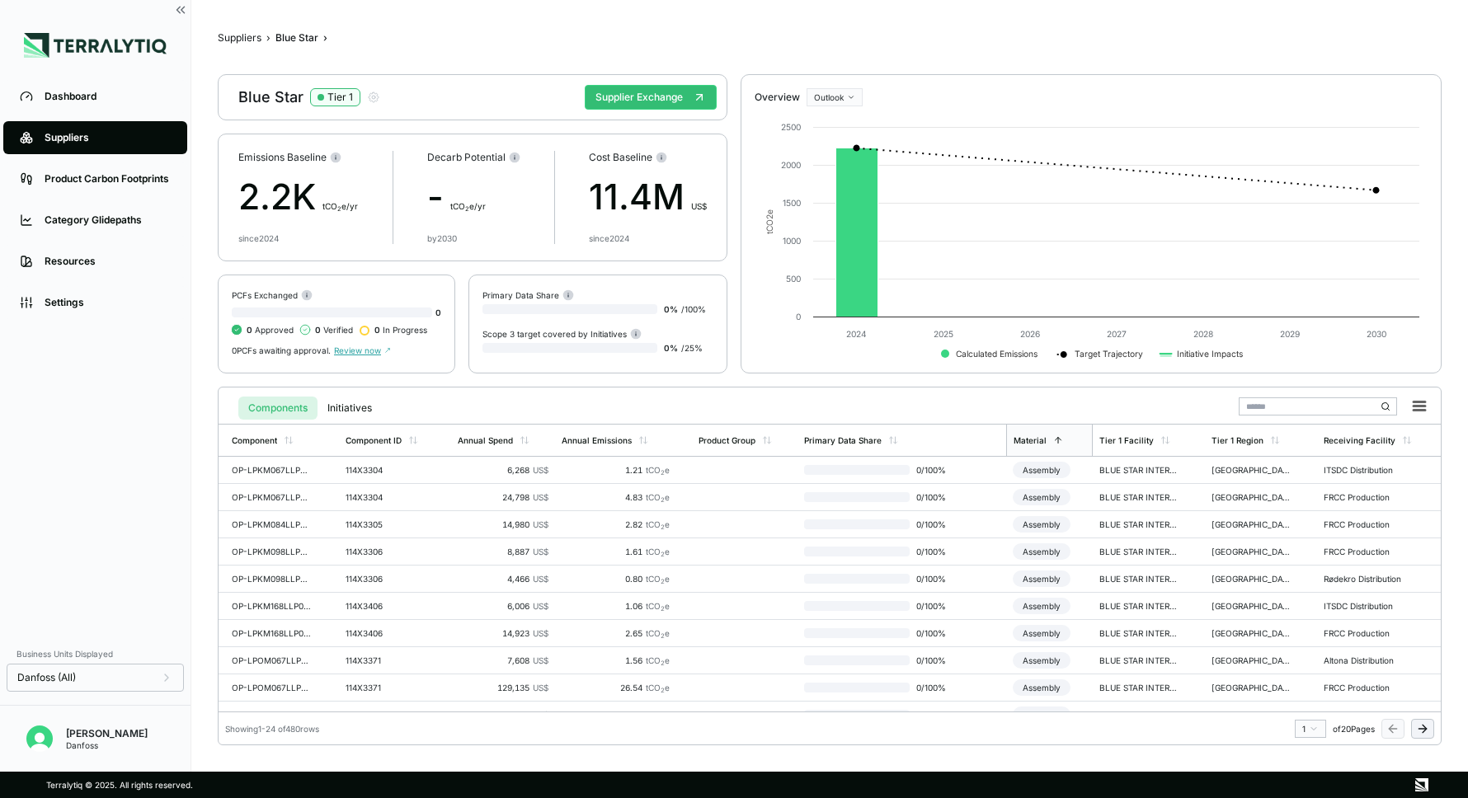
click at [101, 139] on div "Suppliers" at bounding box center [108, 137] width 126 height 13
click at [82, 101] on div "Dashboard" at bounding box center [108, 96] width 126 height 13
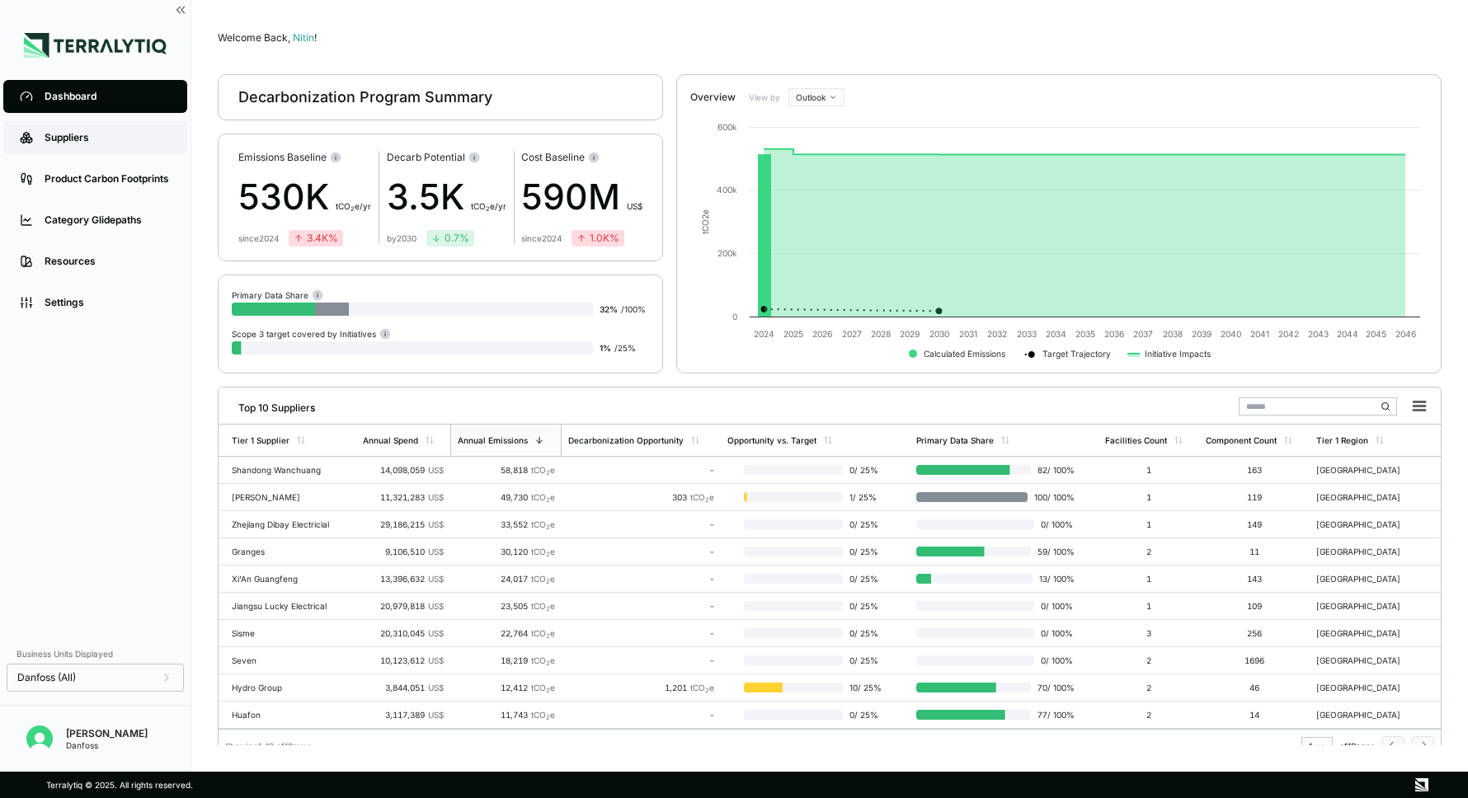
click at [69, 126] on link "Suppliers" at bounding box center [95, 137] width 184 height 33
